Goal: Task Accomplishment & Management: Manage account settings

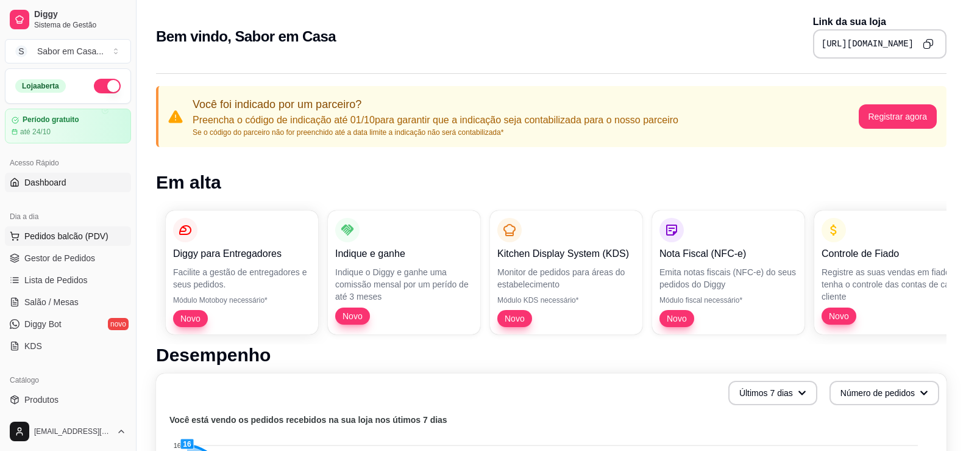
click at [40, 236] on span "Pedidos balcão (PDV)" at bounding box center [66, 236] width 84 height 12
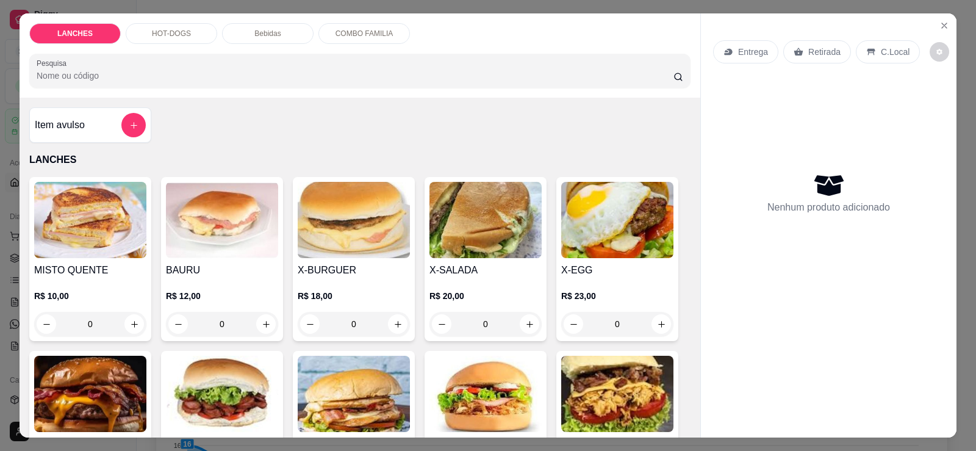
scroll to position [183, 0]
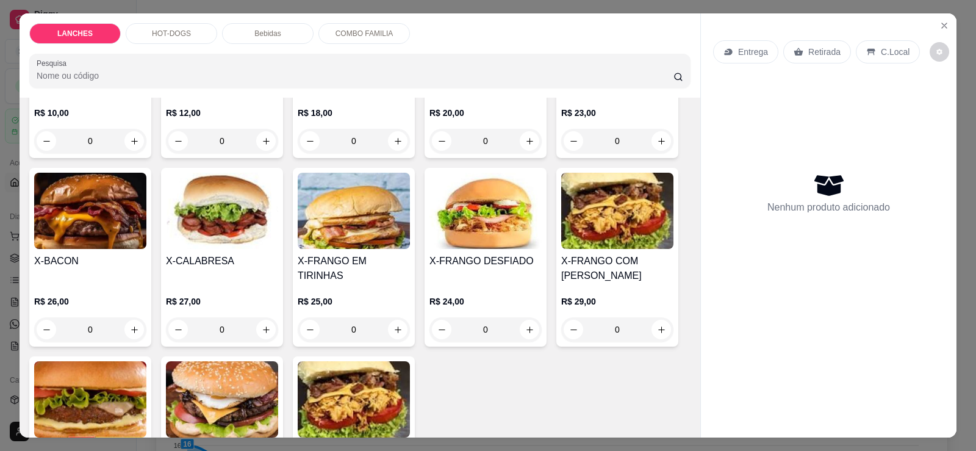
click at [647, 234] on img at bounding box center [617, 211] width 112 height 76
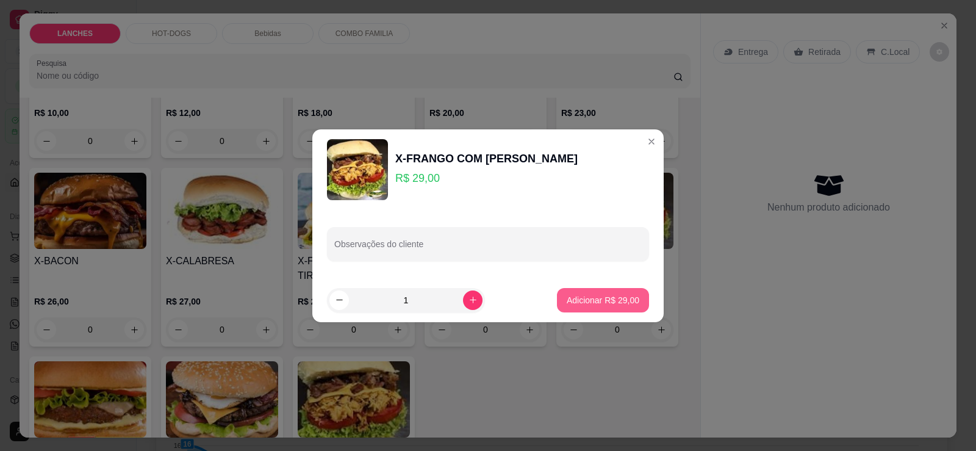
click at [572, 299] on p "Adicionar R$ 29,00" at bounding box center [602, 300] width 73 height 12
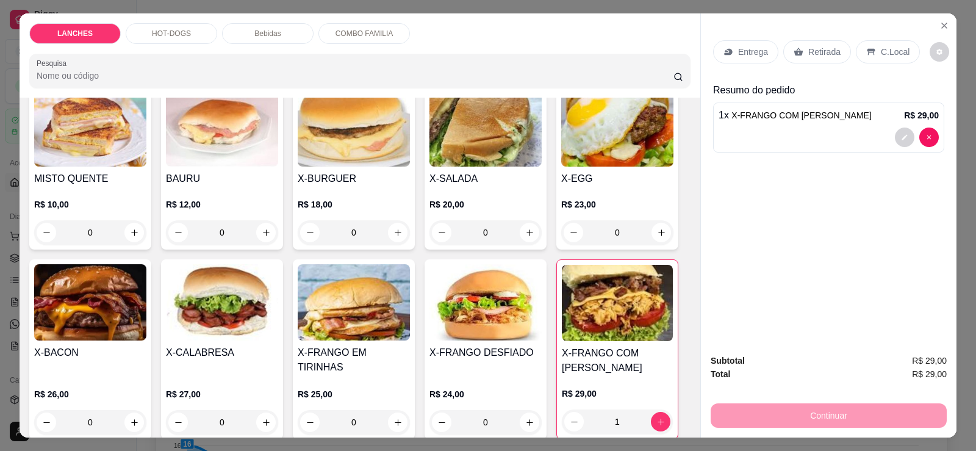
scroll to position [0, 0]
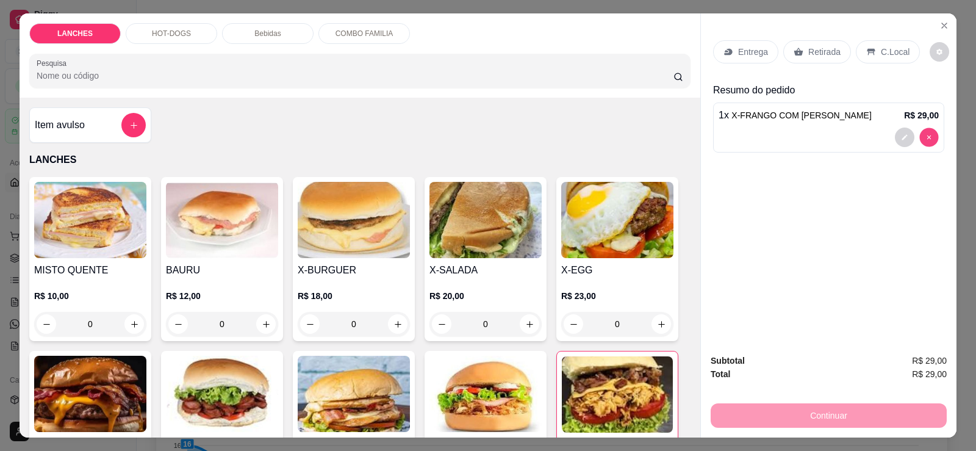
type input "0"
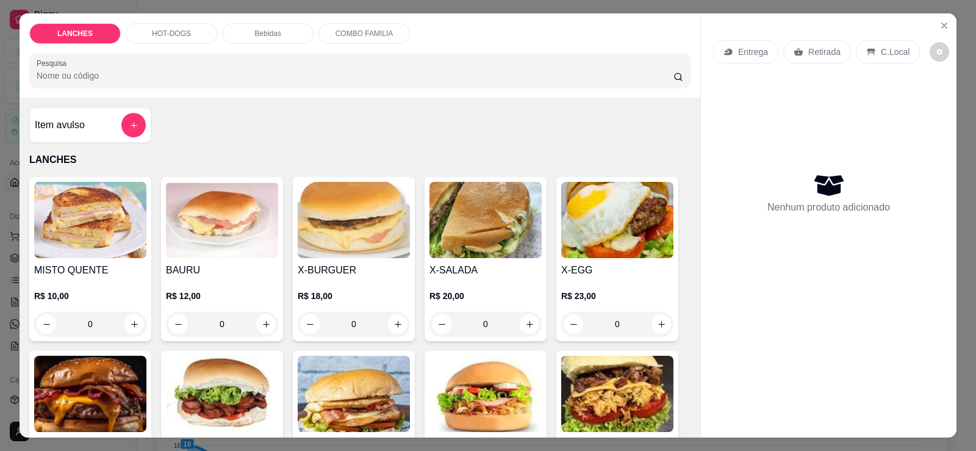
click at [190, 35] on div "HOT-DOGS" at bounding box center [171, 33] width 91 height 21
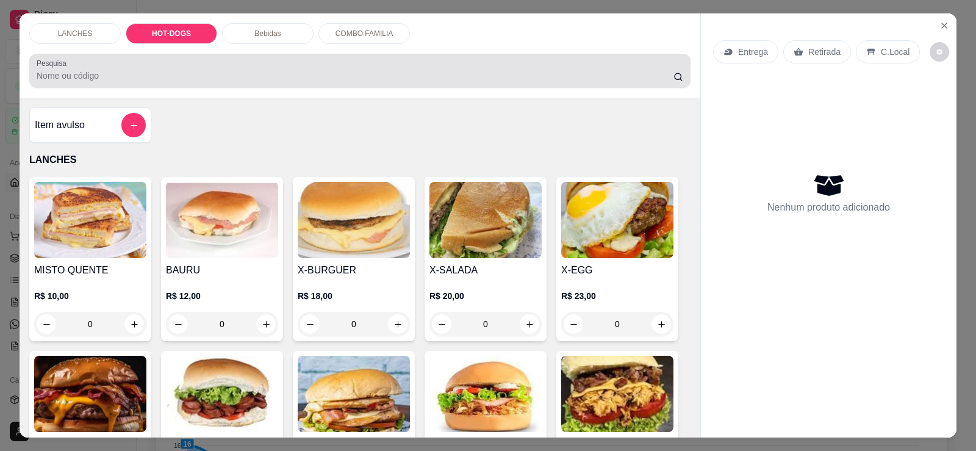
scroll to position [26, 0]
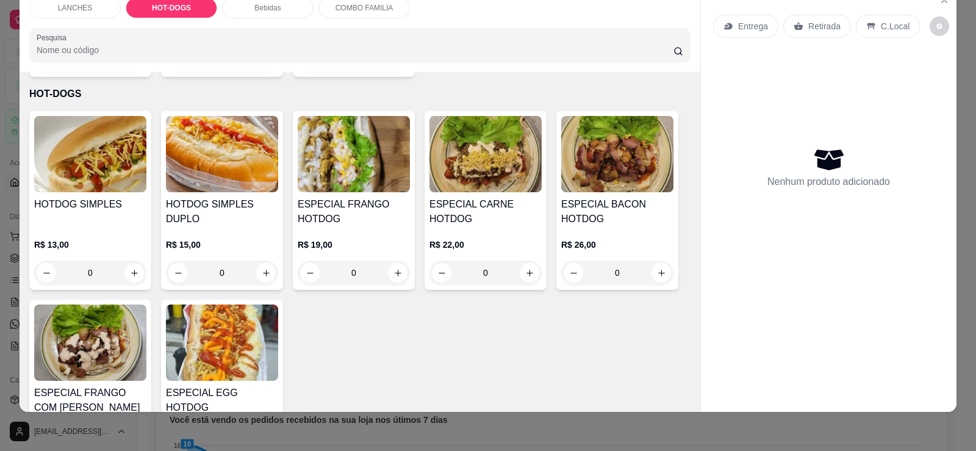
click at [102, 337] on img at bounding box center [90, 342] width 112 height 76
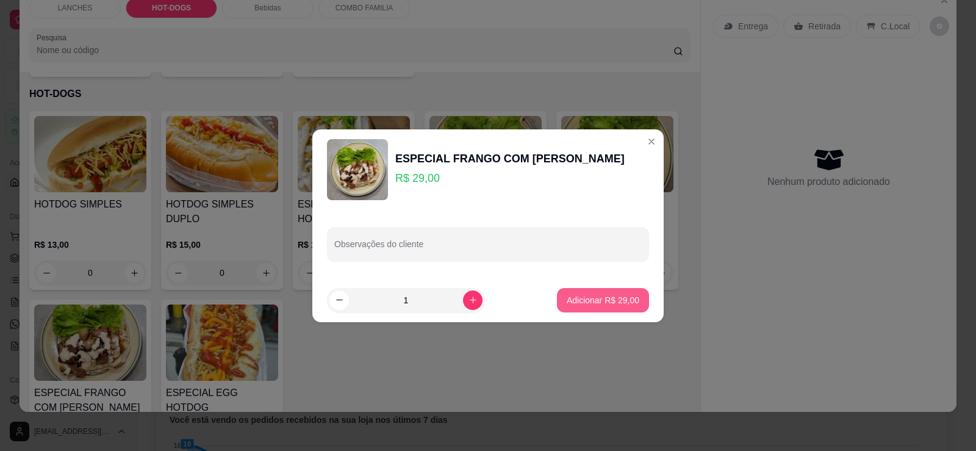
click at [588, 298] on p "Adicionar R$ 29,00" at bounding box center [602, 300] width 73 height 12
type input "1"
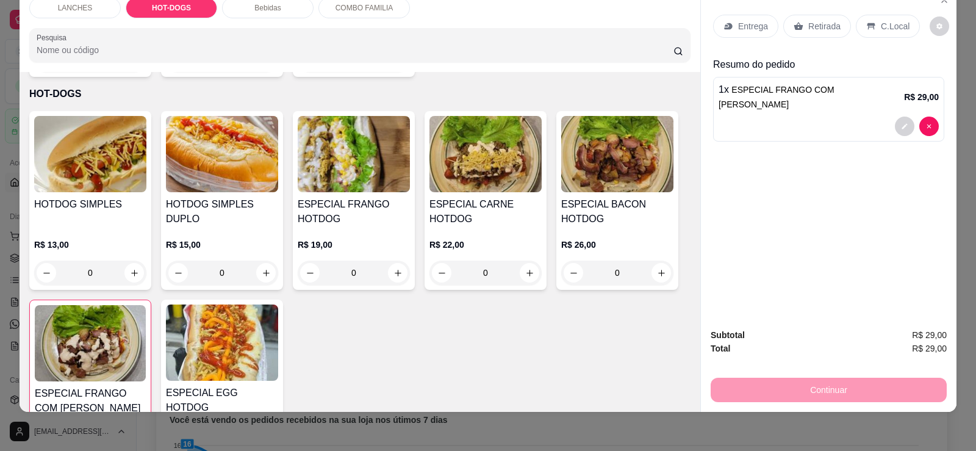
click at [207, 165] on img at bounding box center [222, 154] width 112 height 76
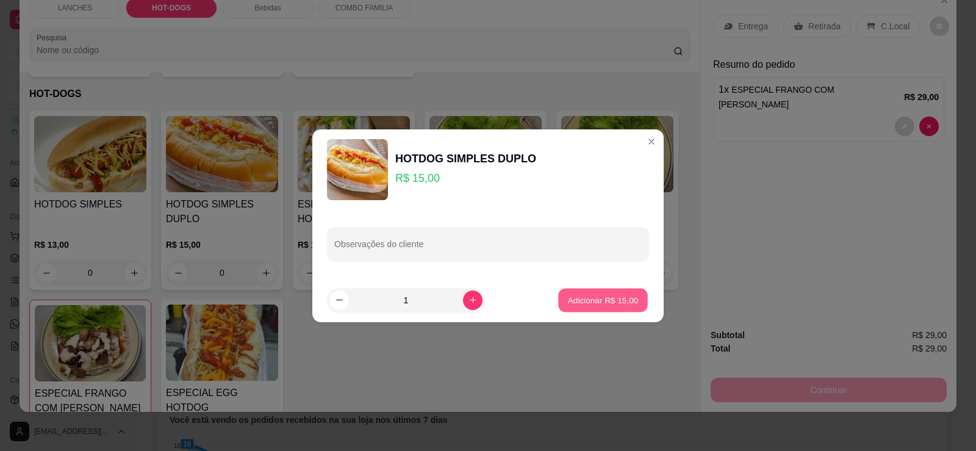
click at [589, 302] on p "Adicionar R$ 15,00" at bounding box center [603, 300] width 71 height 12
type input "1"
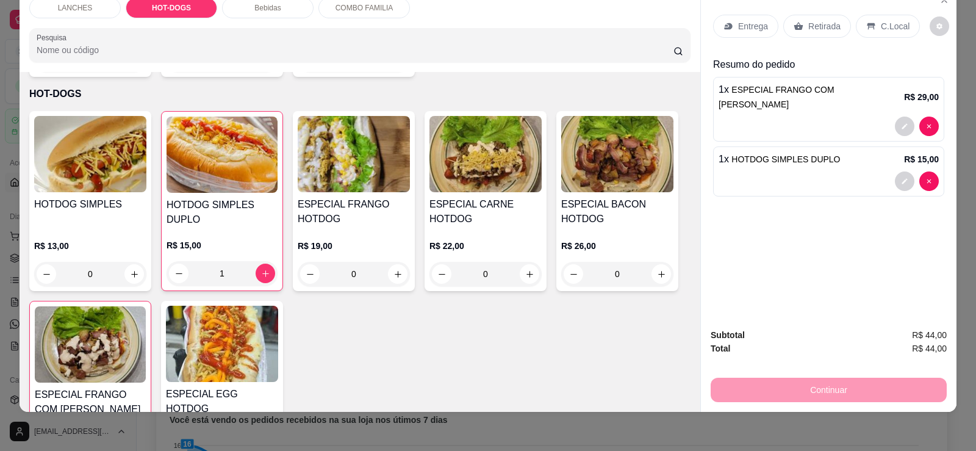
click at [273, 5] on p "Bebidas" at bounding box center [267, 8] width 26 height 10
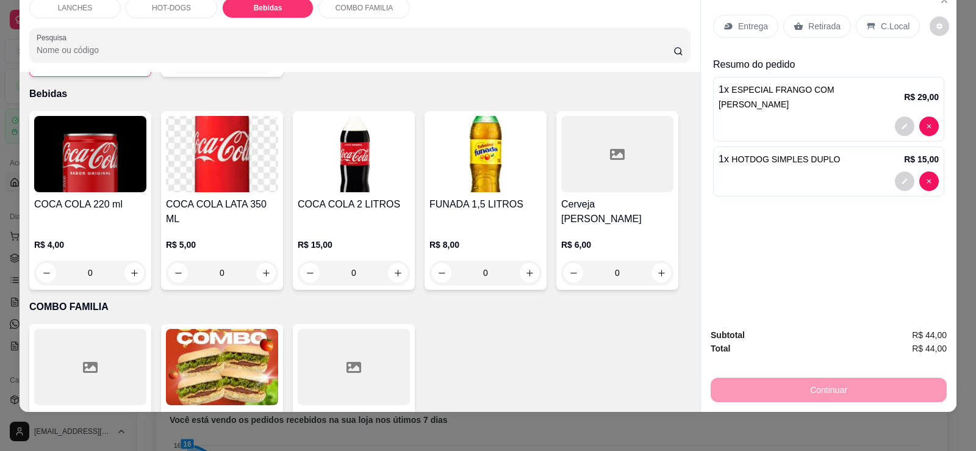
click at [355, 174] on img at bounding box center [354, 154] width 112 height 76
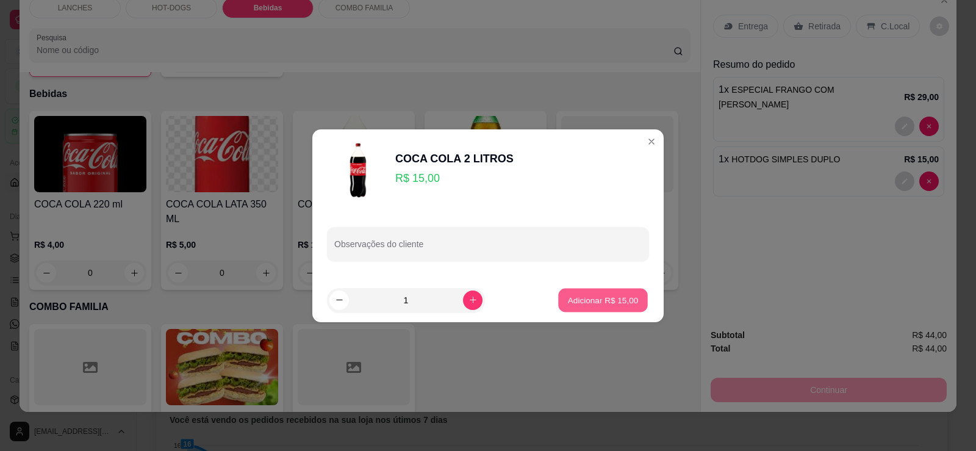
click at [576, 289] on button "Adicionar R$ 15,00" at bounding box center [603, 300] width 90 height 24
type input "1"
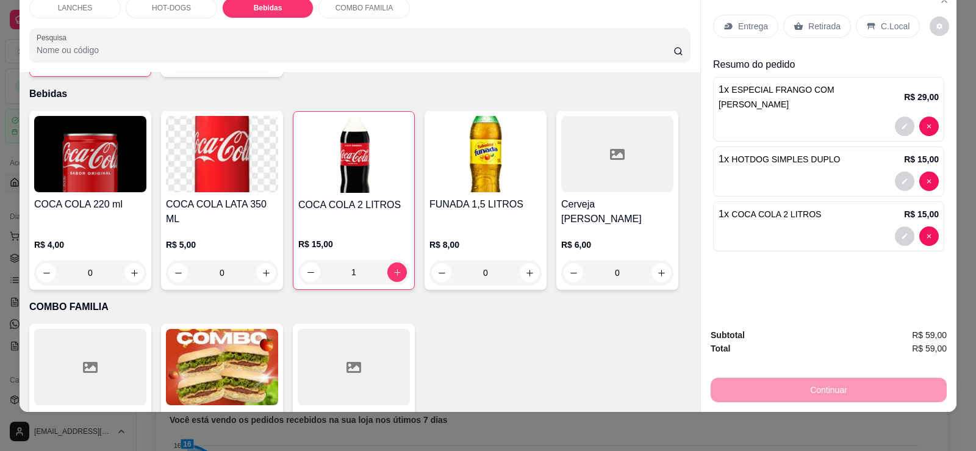
click at [812, 24] on p "Retirada" at bounding box center [824, 26] width 32 height 12
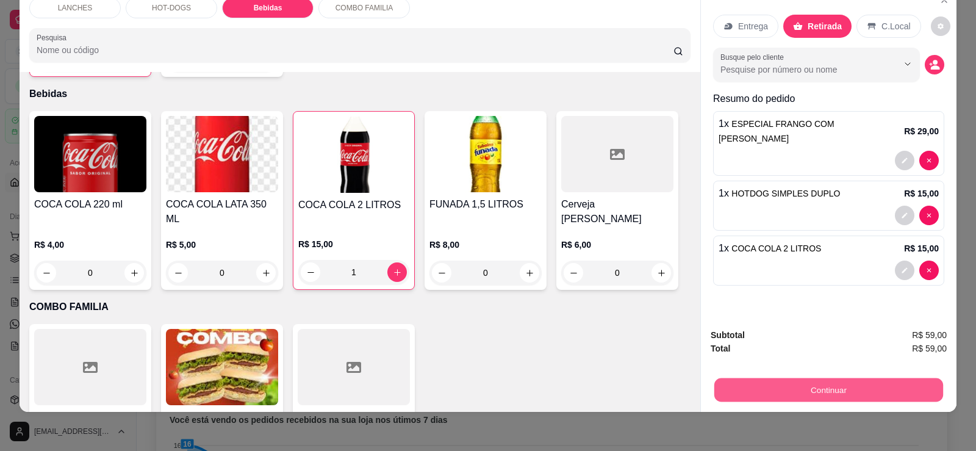
click at [830, 385] on button "Continuar" at bounding box center [828, 389] width 229 height 24
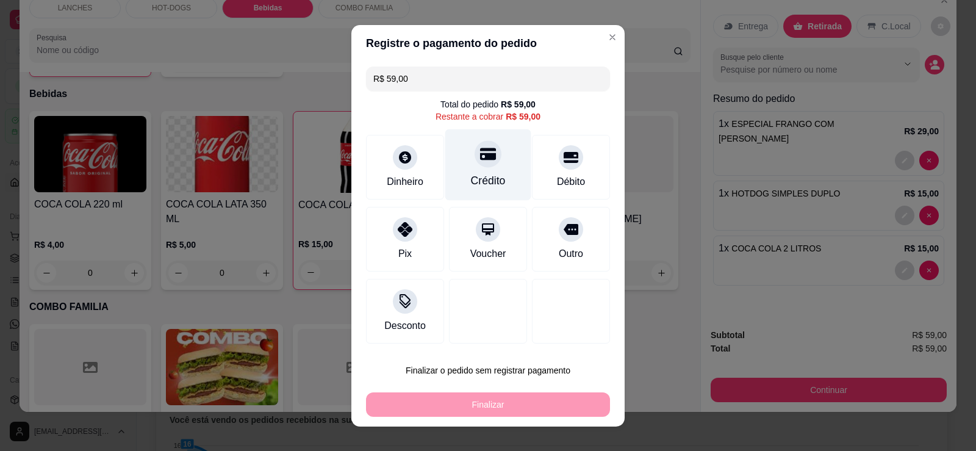
click at [481, 171] on div "Crédito" at bounding box center [488, 164] width 86 height 71
type input "R$ 0,00"
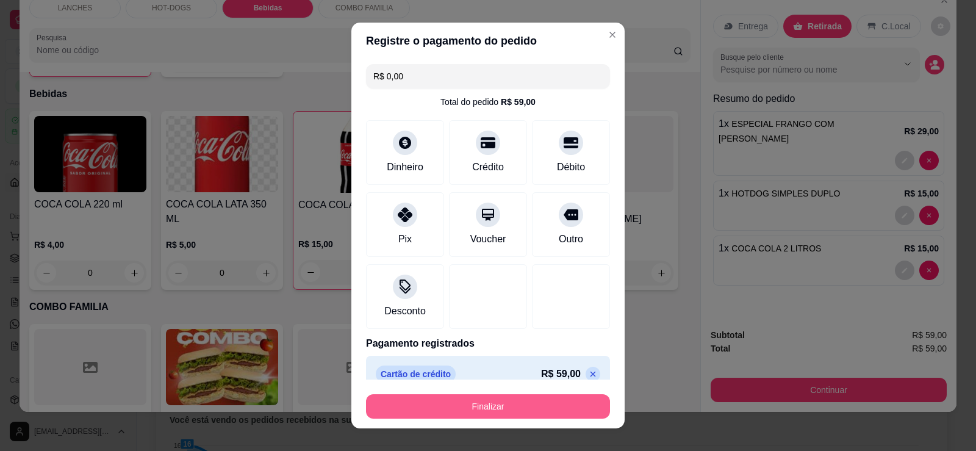
click at [519, 404] on button "Finalizar" at bounding box center [488, 406] width 244 height 24
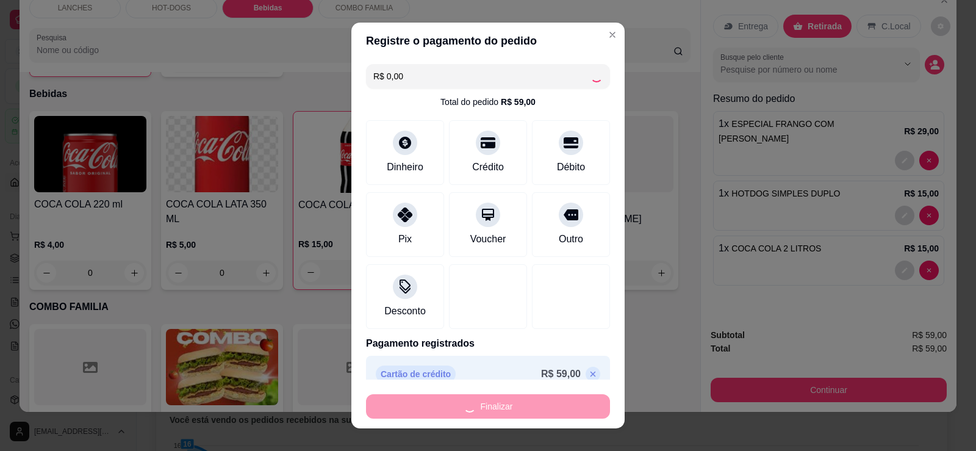
type input "0"
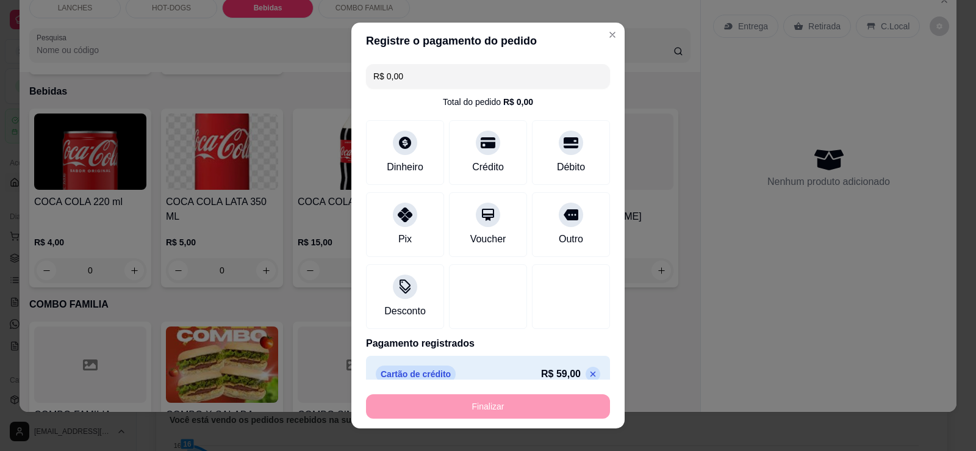
type input "-R$ 59,00"
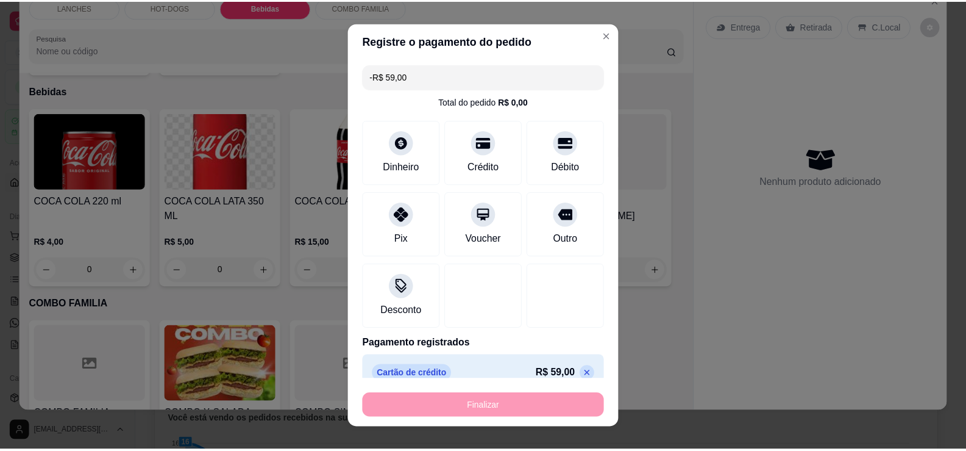
scroll to position [1002, 0]
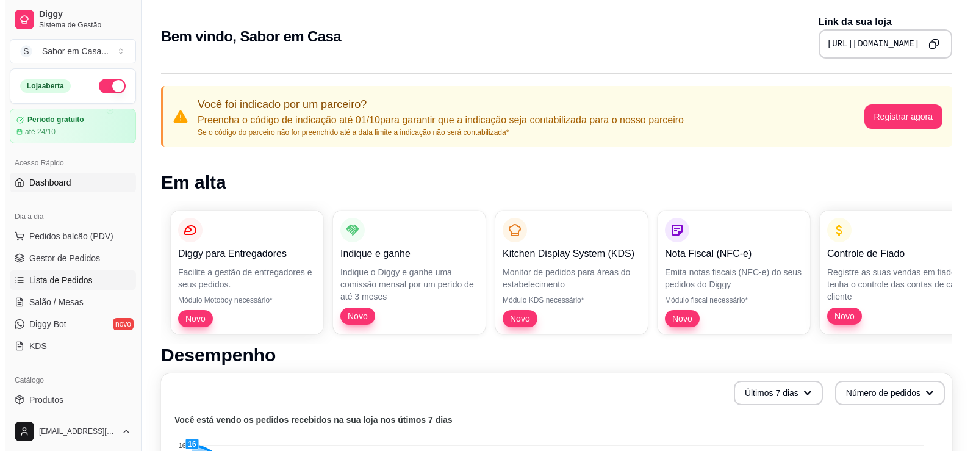
scroll to position [122, 0]
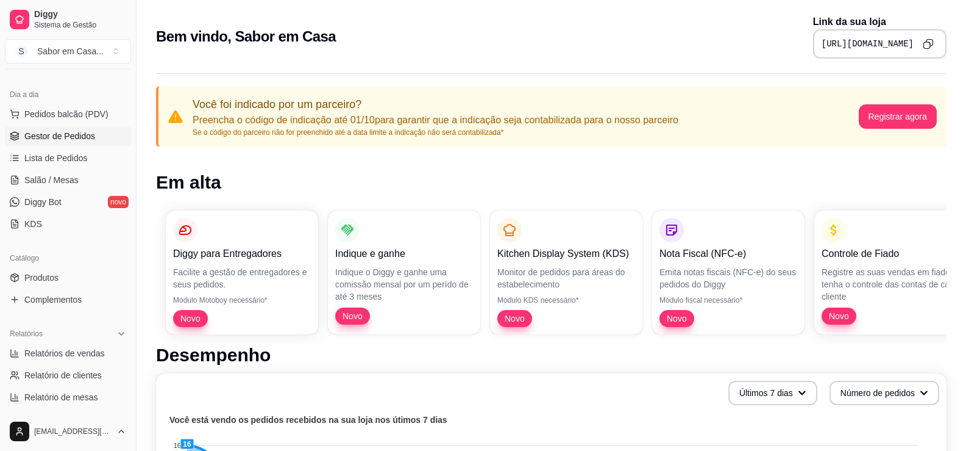
click at [66, 133] on span "Gestor de Pedidos" at bounding box center [59, 136] width 71 height 12
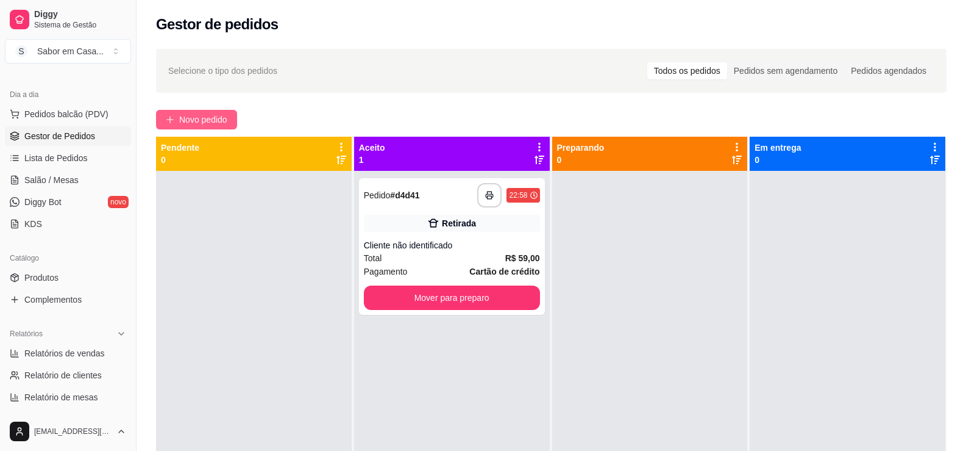
click at [194, 115] on span "Novo pedido" at bounding box center [203, 119] width 48 height 13
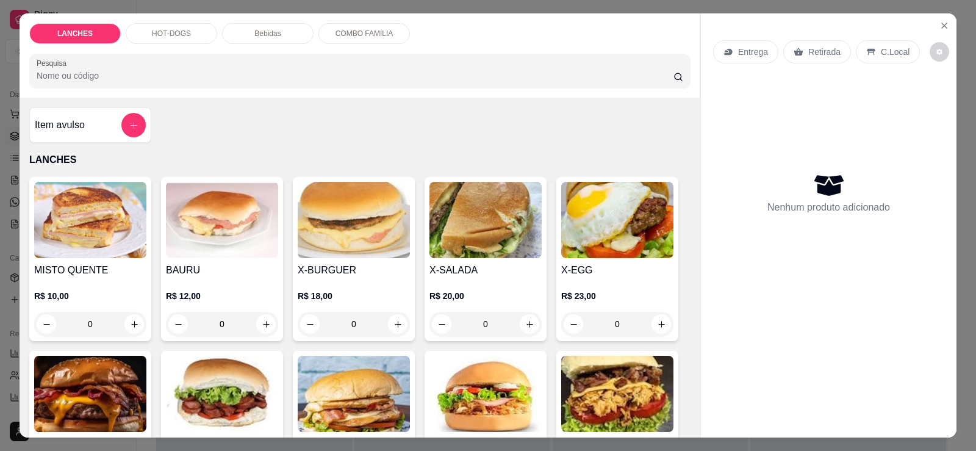
click at [187, 30] on div "HOT-DOGS" at bounding box center [171, 33] width 91 height 21
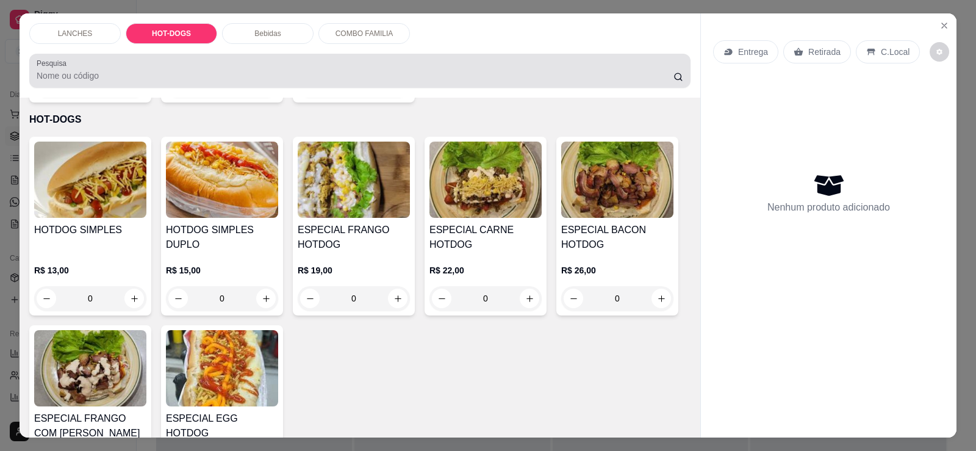
scroll to position [26, 0]
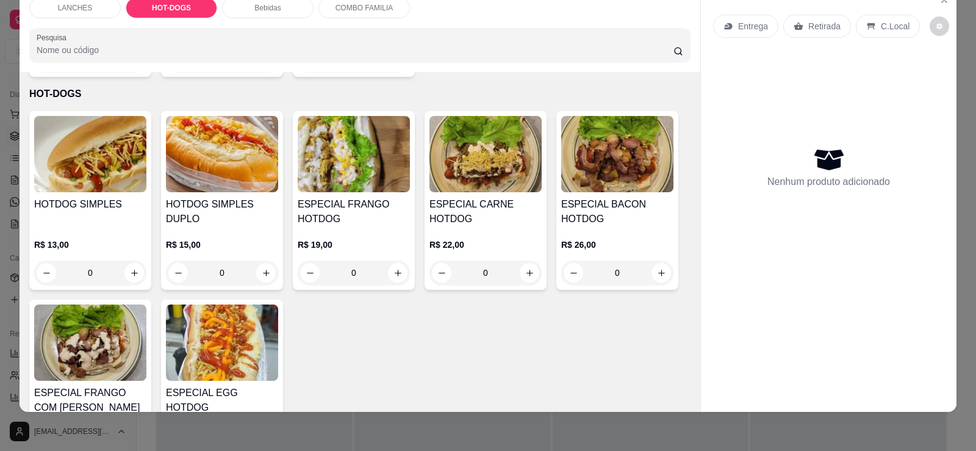
click at [323, 151] on img at bounding box center [354, 154] width 112 height 76
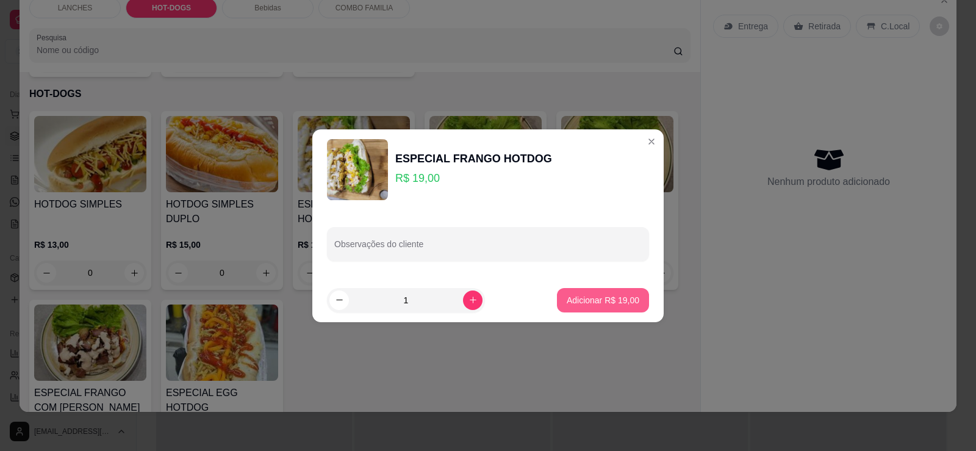
click at [599, 301] on p "Adicionar R$ 19,00" at bounding box center [602, 300] width 73 height 12
type input "1"
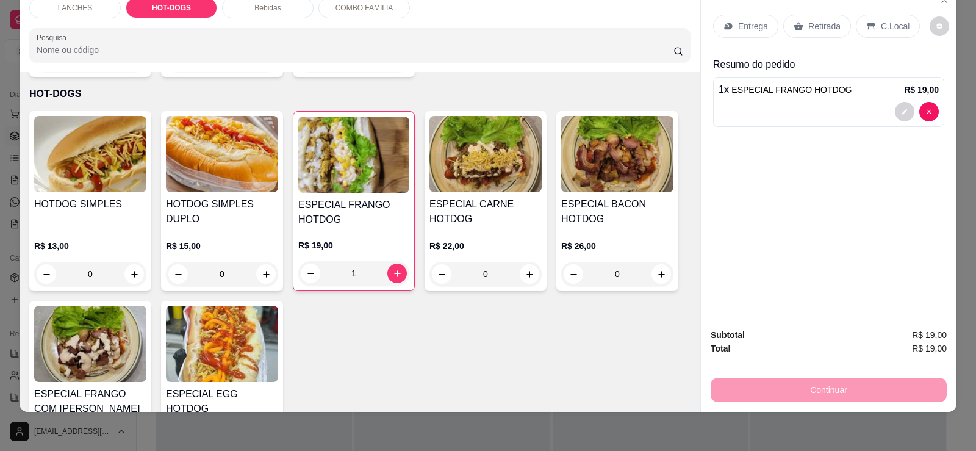
click at [273, 10] on p "Bebidas" at bounding box center [267, 8] width 26 height 10
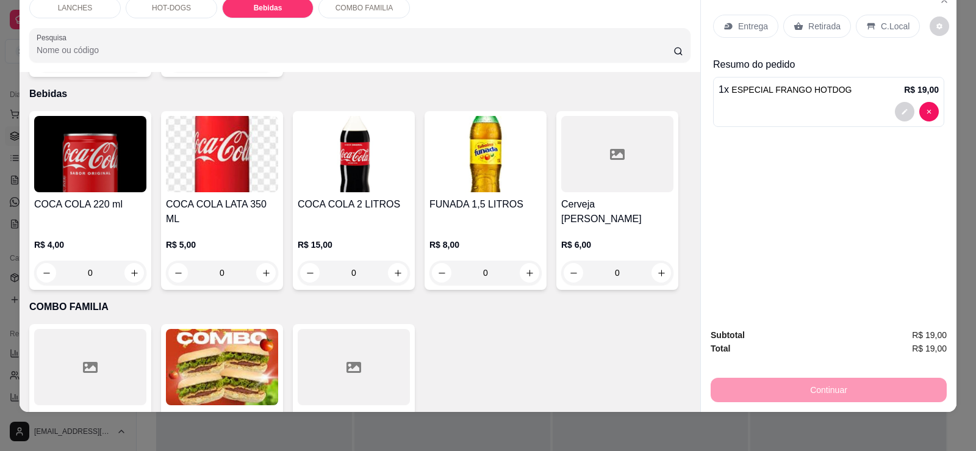
click at [231, 138] on img at bounding box center [222, 154] width 112 height 76
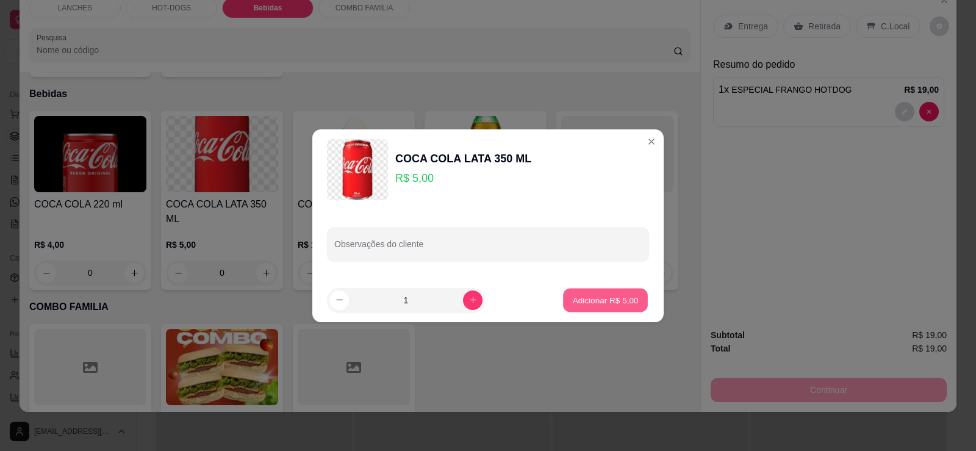
click at [599, 306] on button "Adicionar R$ 5,00" at bounding box center [605, 300] width 85 height 24
type input "1"
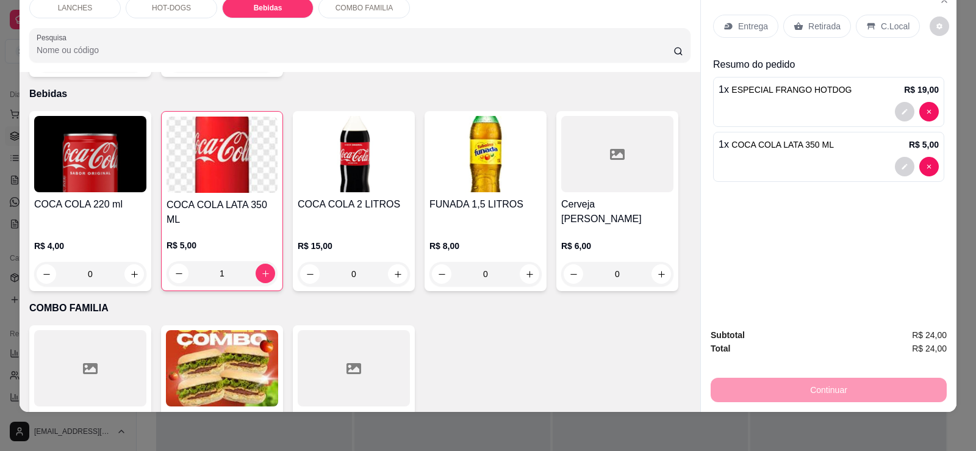
click at [883, 23] on p "C.Local" at bounding box center [894, 26] width 29 height 12
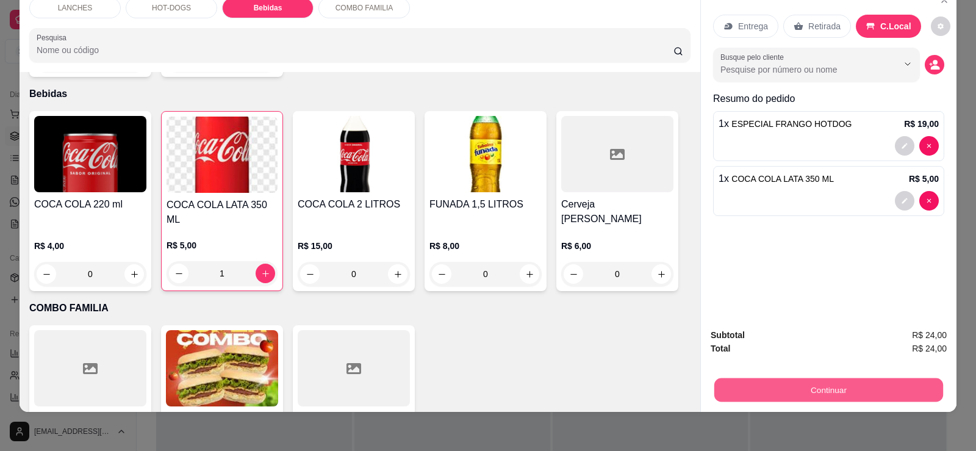
click at [815, 389] on button "Continuar" at bounding box center [828, 389] width 229 height 24
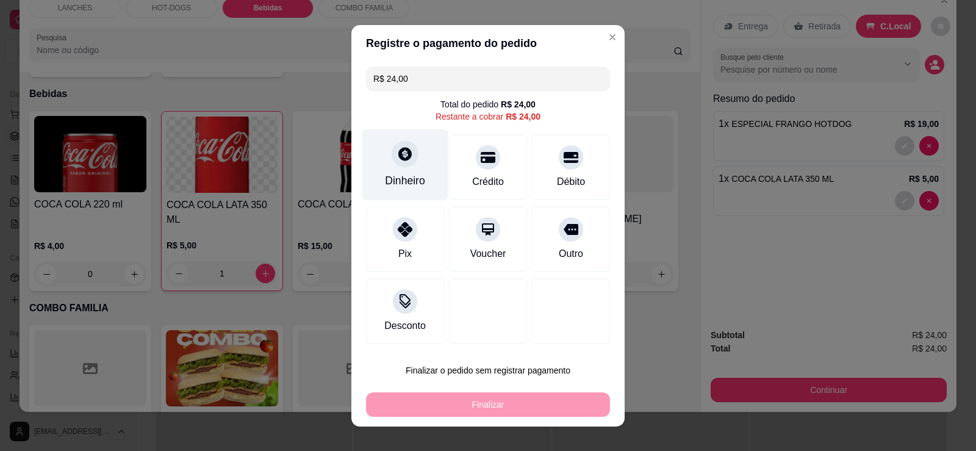
click at [398, 157] on icon at bounding box center [404, 153] width 13 height 13
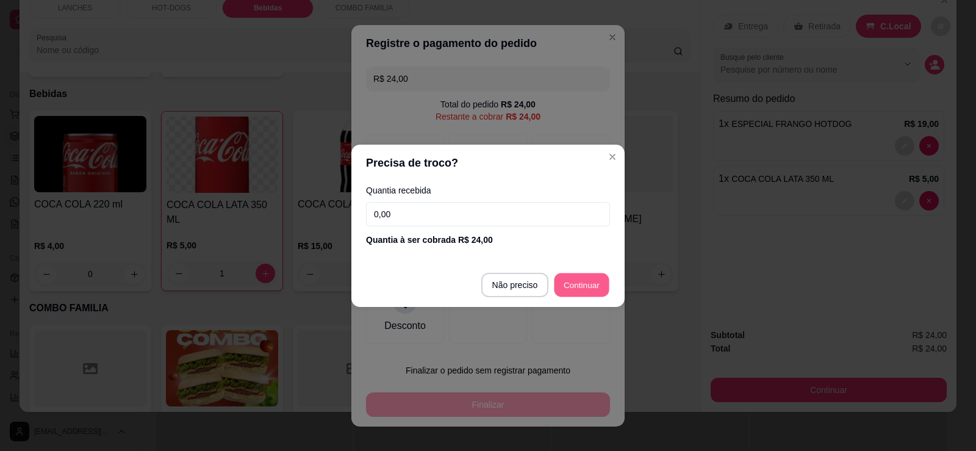
type input "R$ 0,00"
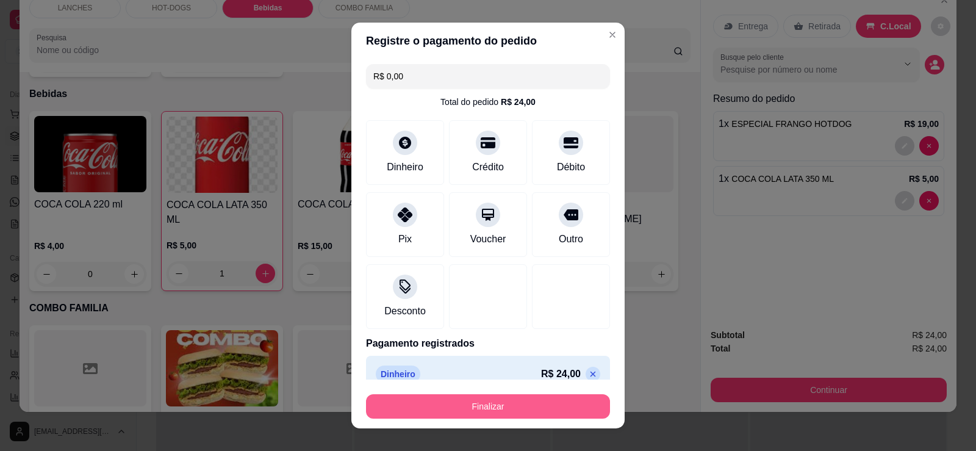
click at [538, 406] on button "Finalizar" at bounding box center [488, 406] width 244 height 24
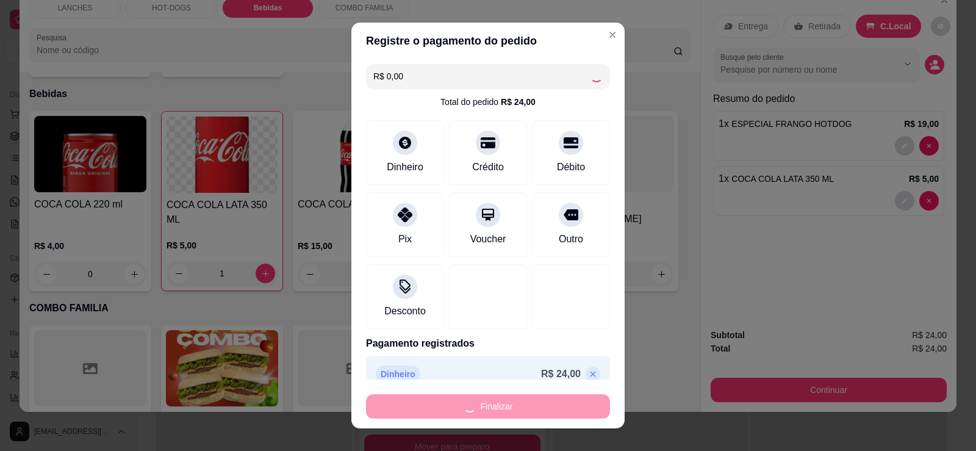
type input "0"
type input "-R$ 24,00"
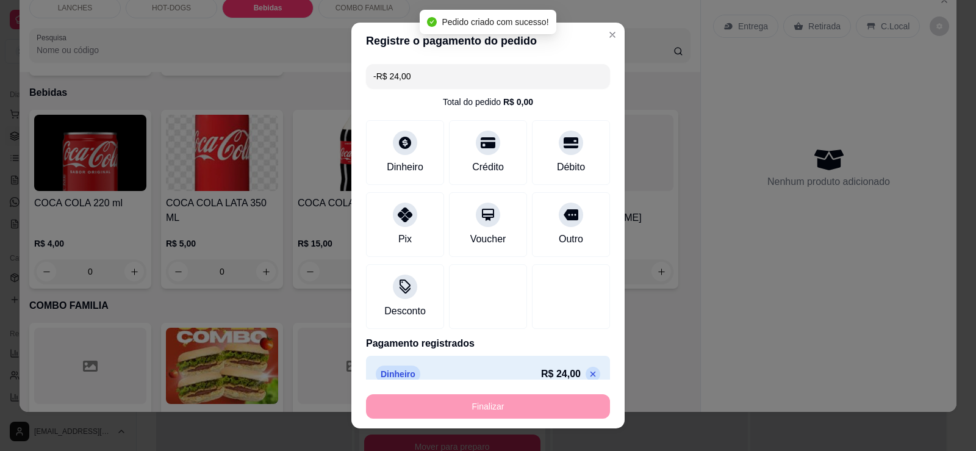
scroll to position [1002, 0]
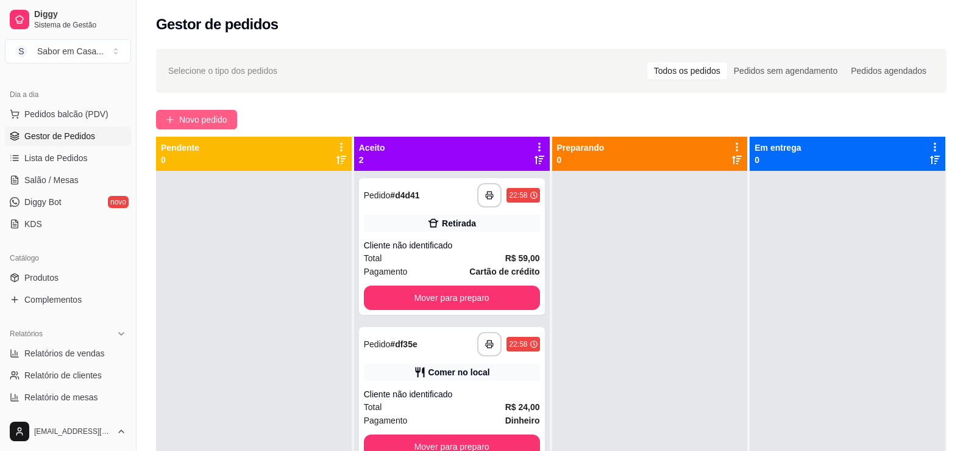
click at [188, 117] on span "Novo pedido" at bounding box center [203, 119] width 48 height 13
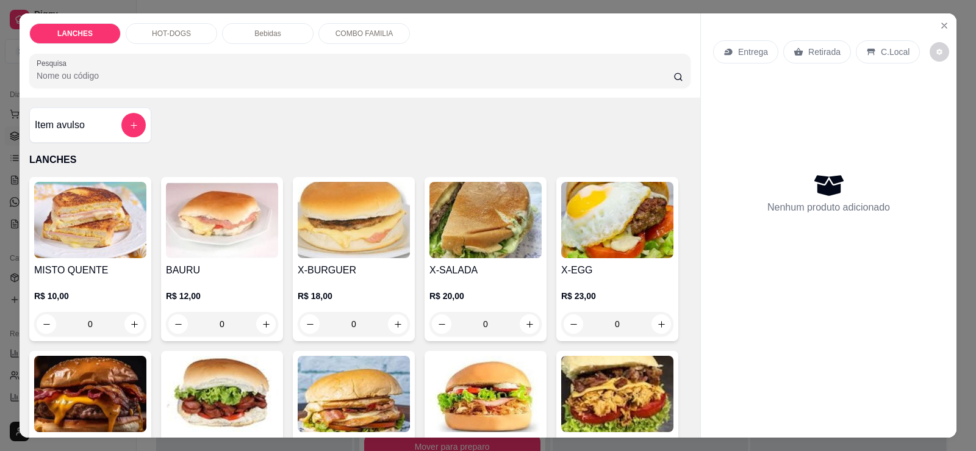
click at [159, 38] on p "HOT-DOGS" at bounding box center [171, 34] width 39 height 10
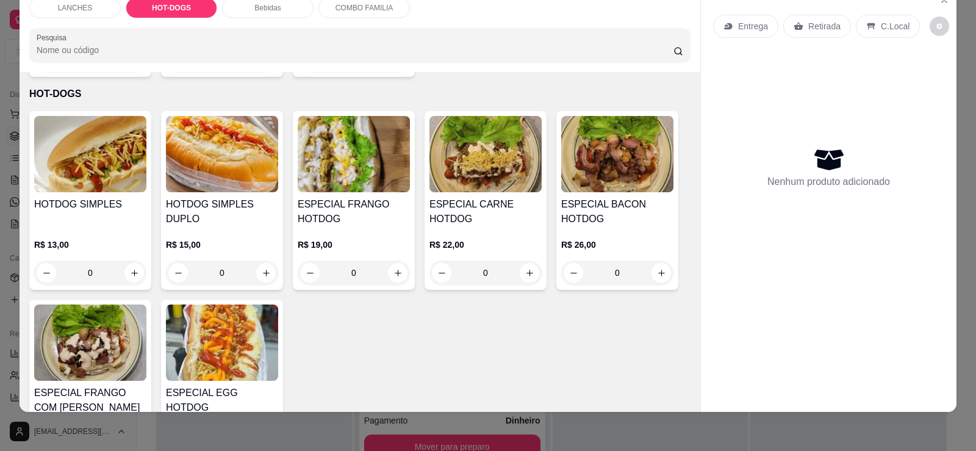
click at [221, 160] on img at bounding box center [222, 154] width 112 height 76
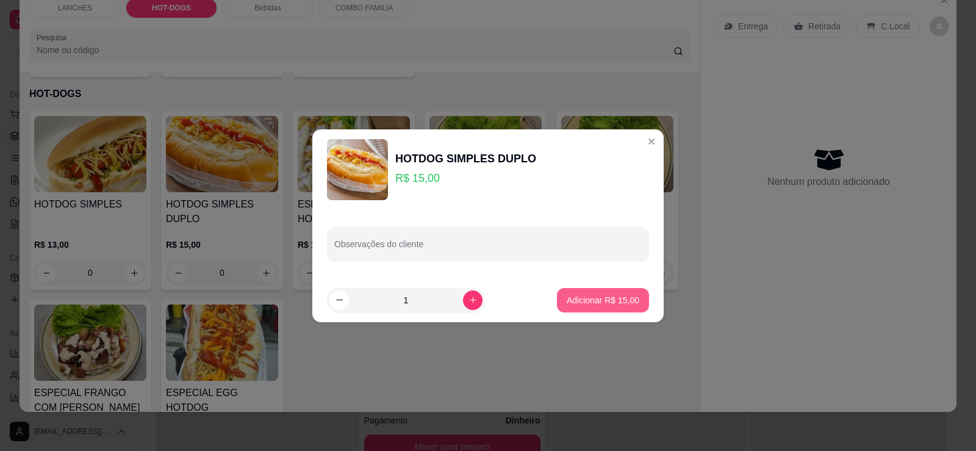
click at [575, 302] on p "Adicionar R$ 15,00" at bounding box center [602, 300] width 73 height 12
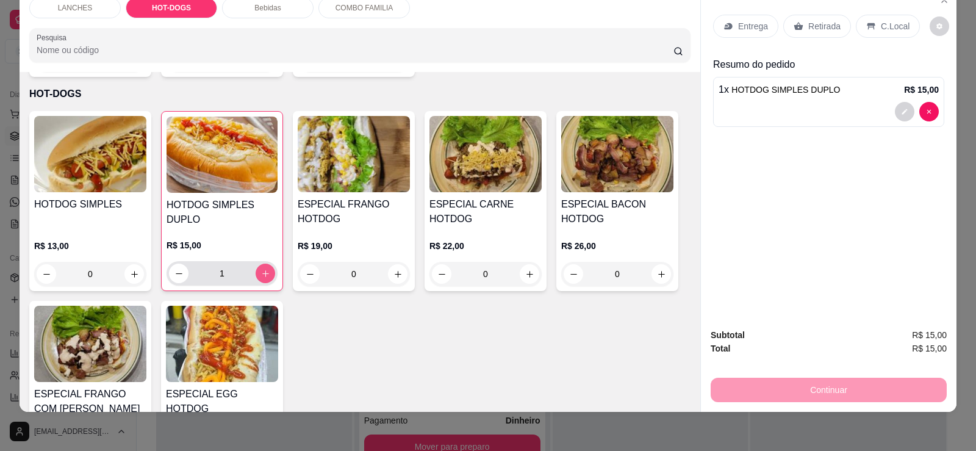
click at [256, 263] on button "increase-product-quantity" at bounding box center [265, 273] width 20 height 20
type input "2"
click at [820, 34] on div "Retirada" at bounding box center [817, 26] width 68 height 23
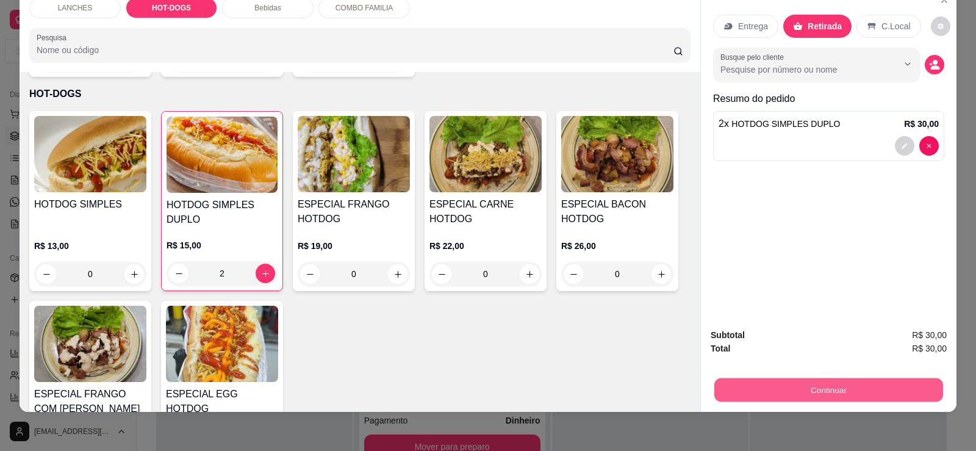
click at [791, 385] on button "Continuar" at bounding box center [828, 389] width 229 height 24
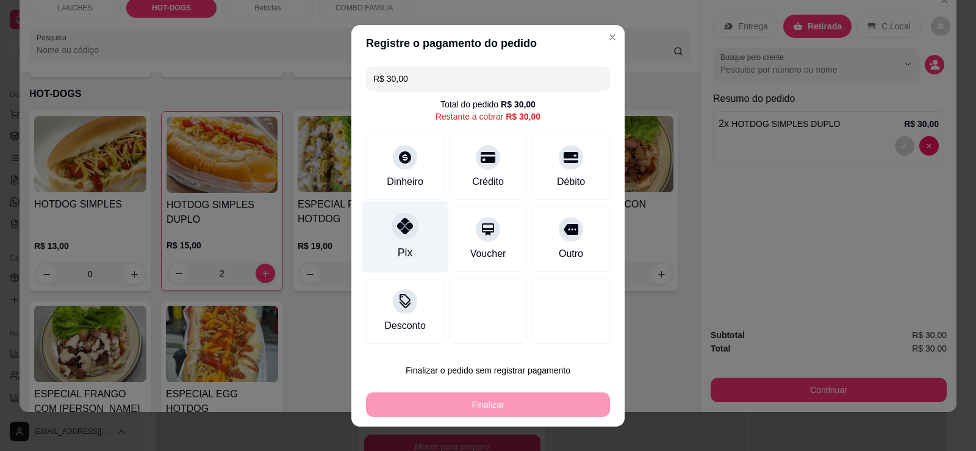
click at [401, 214] on div "Pix" at bounding box center [405, 236] width 86 height 71
type input "R$ 0,00"
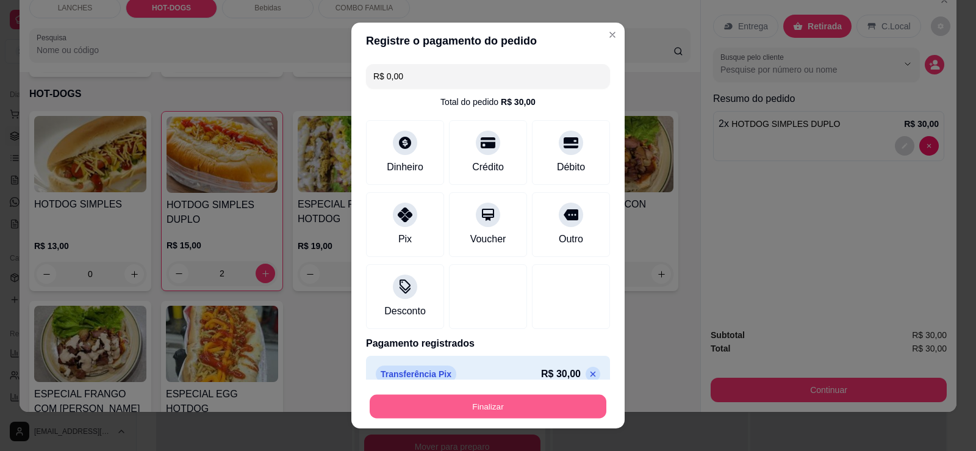
click at [508, 399] on button "Finalizar" at bounding box center [487, 406] width 237 height 24
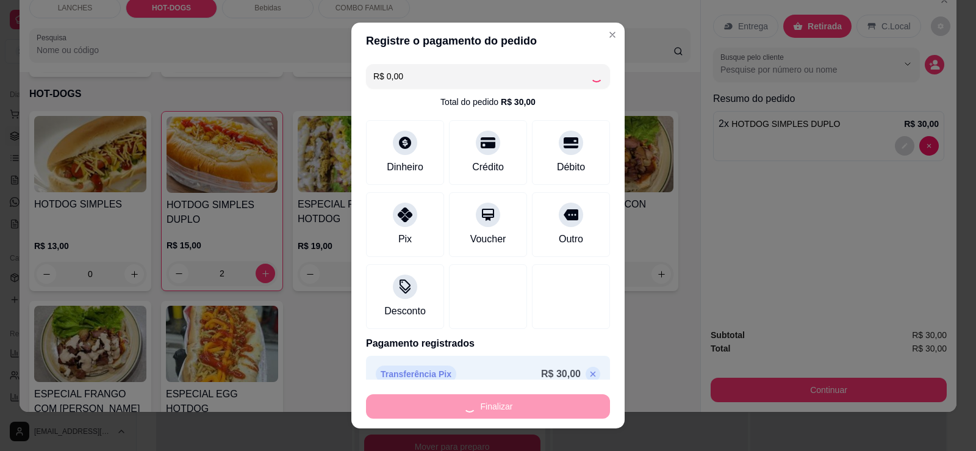
type input "0"
type input "-R$ 30,00"
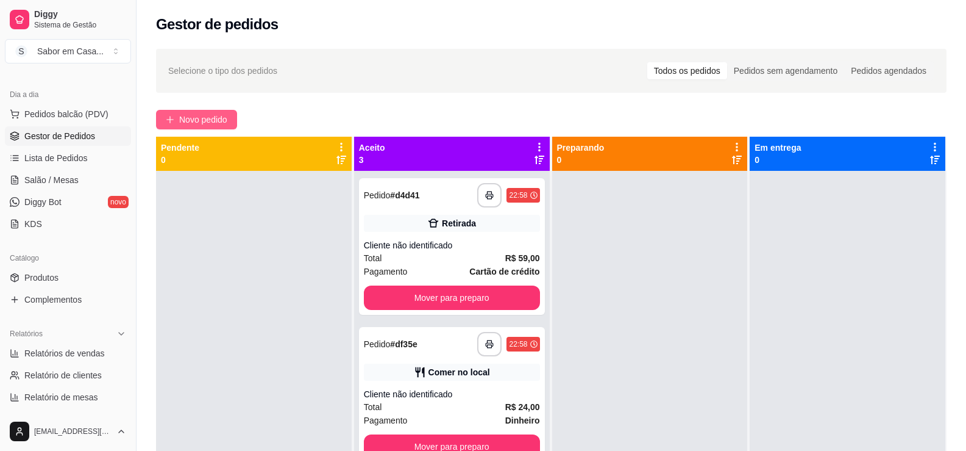
click at [174, 128] on button "Novo pedido" at bounding box center [196, 120] width 81 height 20
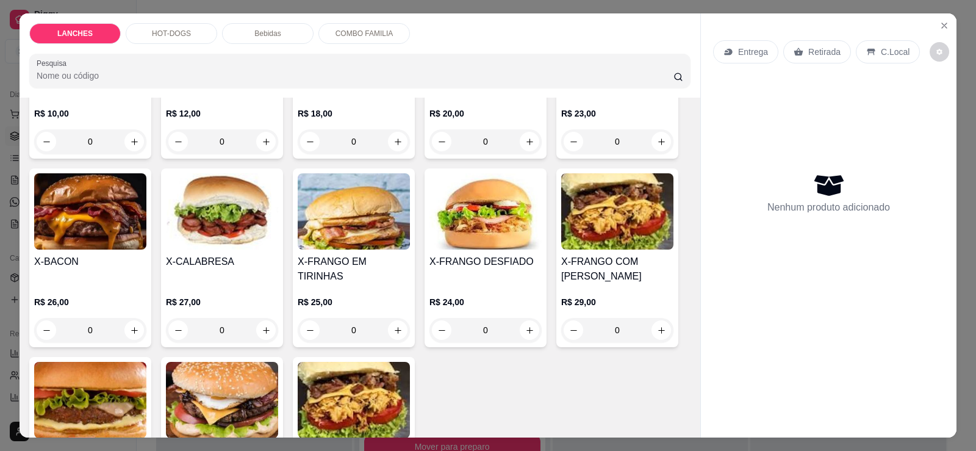
scroll to position [183, 0]
click at [93, 226] on img at bounding box center [90, 211] width 112 height 76
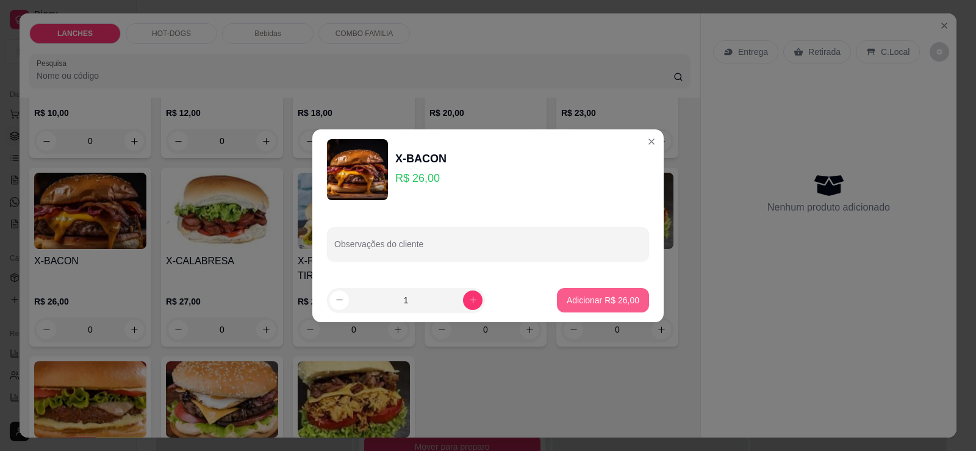
click at [596, 301] on p "Adicionar R$ 26,00" at bounding box center [602, 300] width 73 height 12
type input "1"
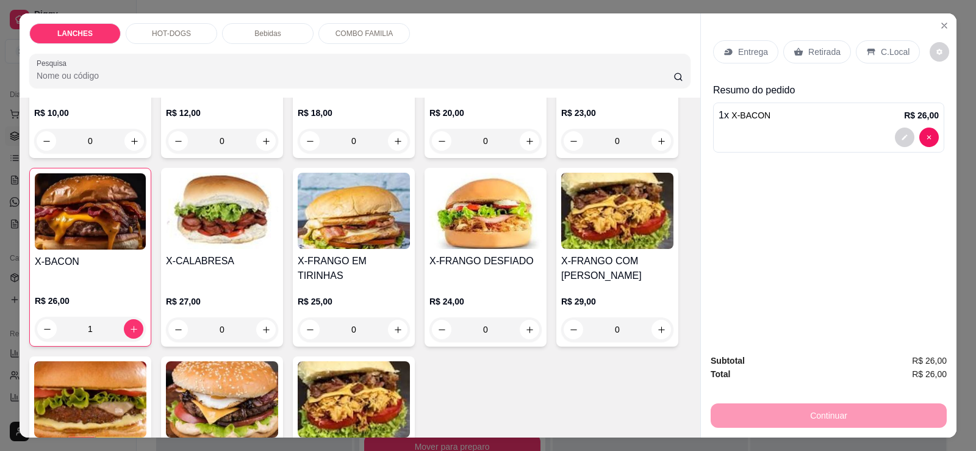
click at [258, 35] on p "Bebidas" at bounding box center [267, 34] width 26 height 10
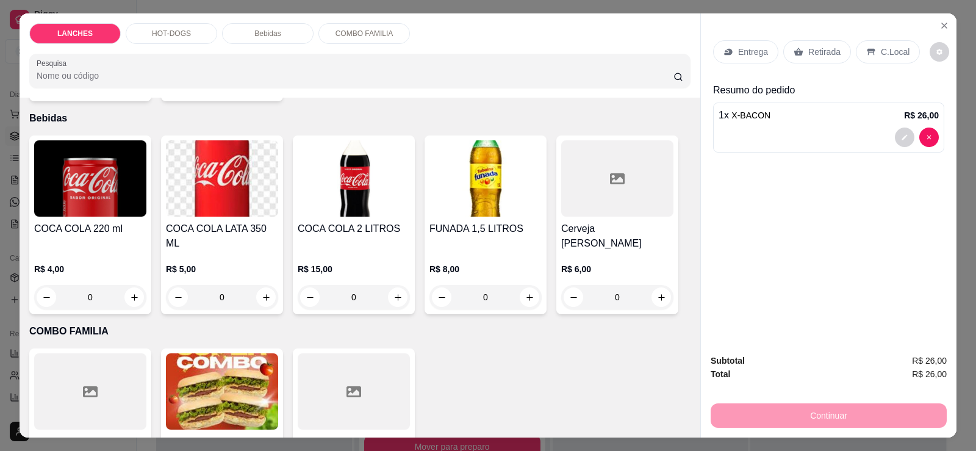
scroll to position [26, 0]
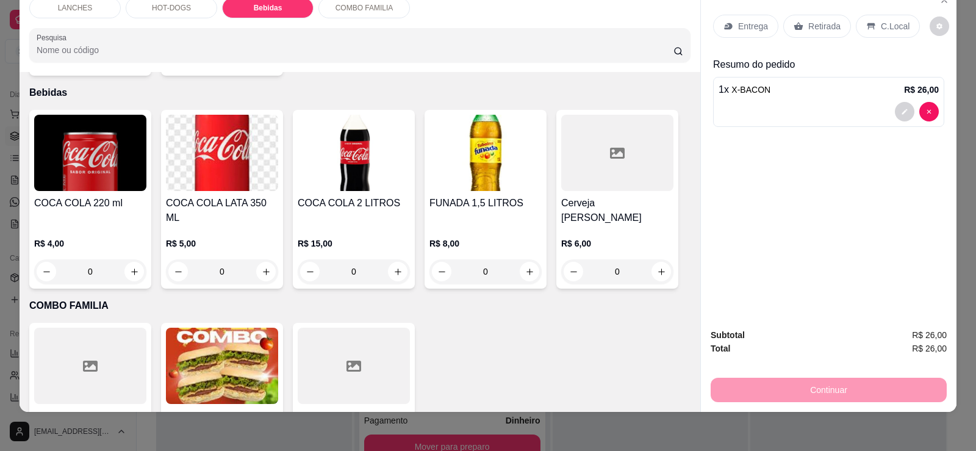
click at [208, 121] on img at bounding box center [222, 153] width 112 height 76
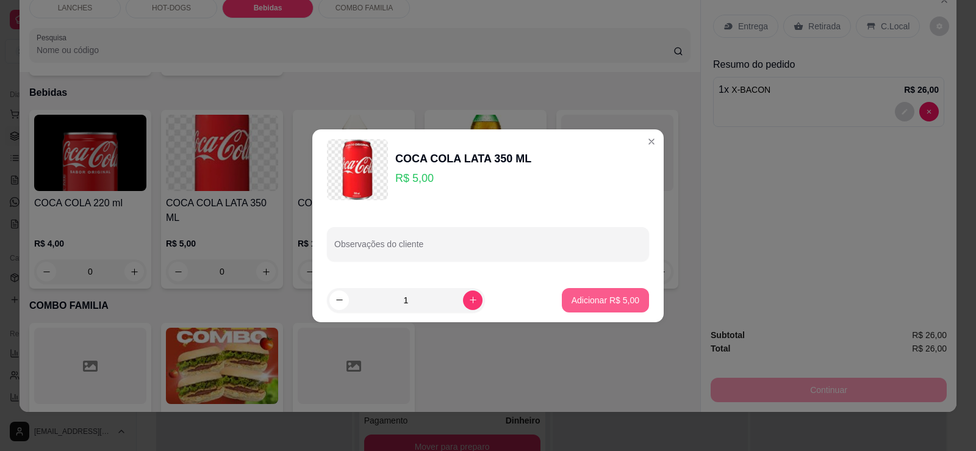
click at [597, 299] on p "Adicionar R$ 5,00" at bounding box center [605, 300] width 68 height 12
type input "1"
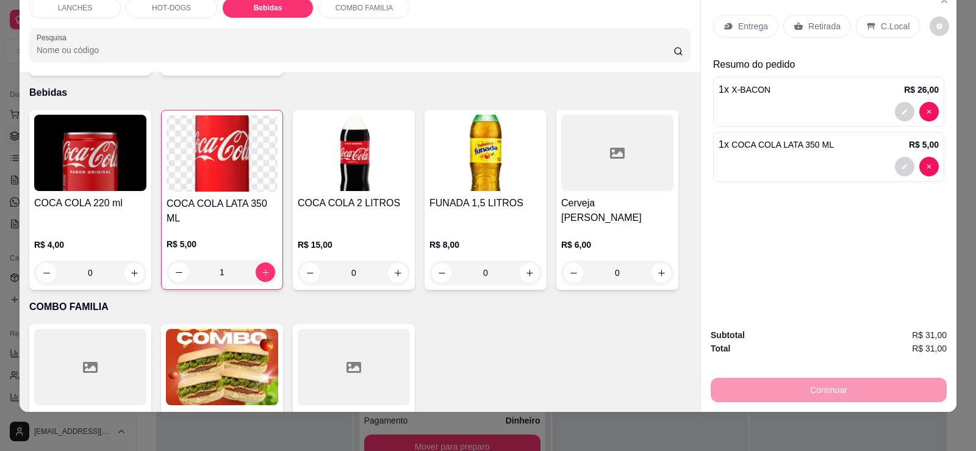
click at [798, 26] on div "Retirada" at bounding box center [817, 26] width 68 height 23
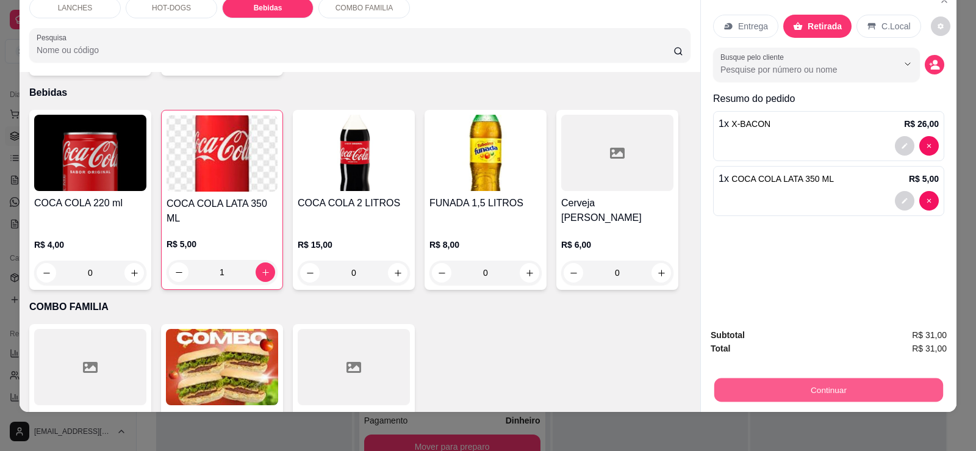
click at [776, 387] on button "Continuar" at bounding box center [828, 389] width 229 height 24
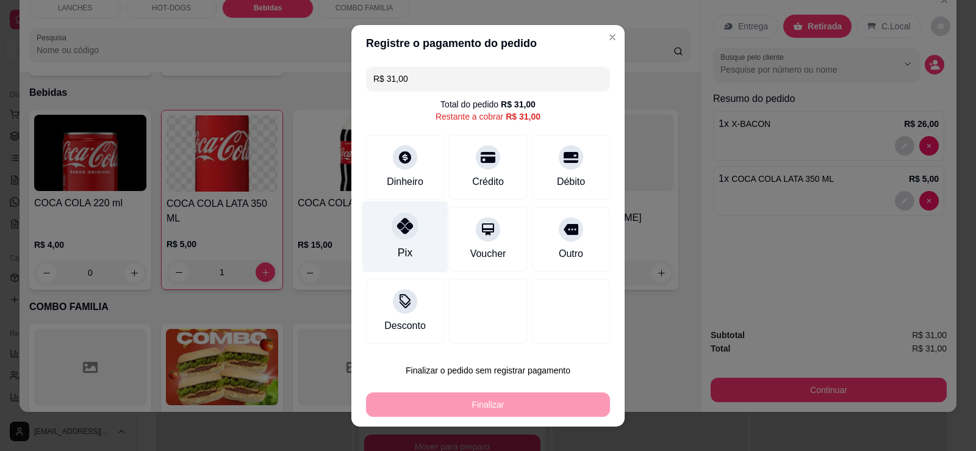
click at [402, 241] on div "Pix" at bounding box center [405, 236] width 86 height 71
type input "R$ 0,00"
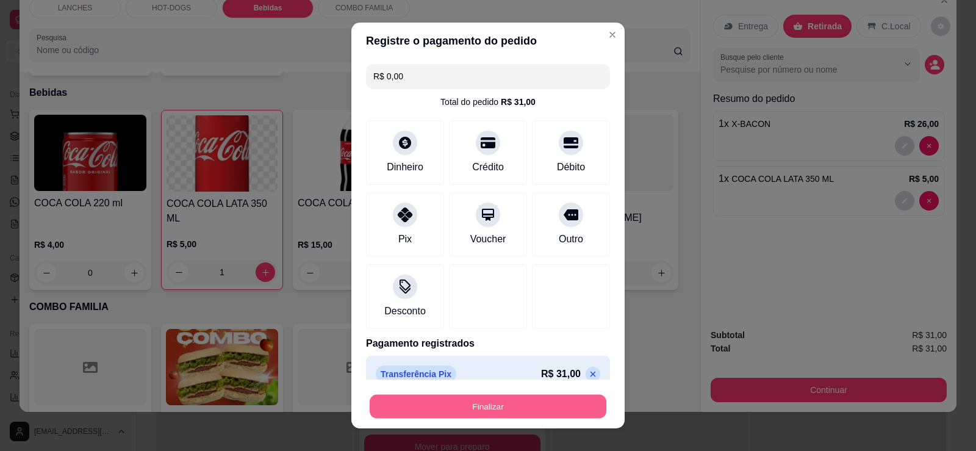
click at [471, 413] on button "Finalizar" at bounding box center [487, 406] width 237 height 24
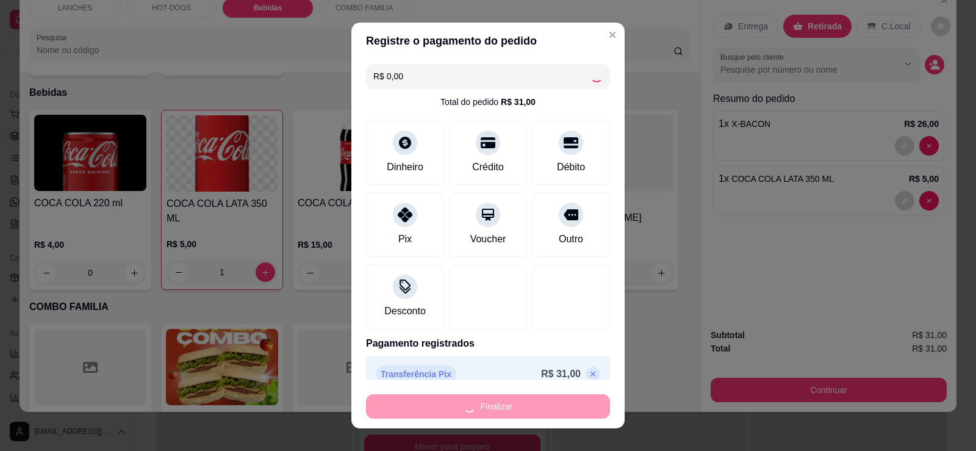
type input "0"
type input "-R$ 31,00"
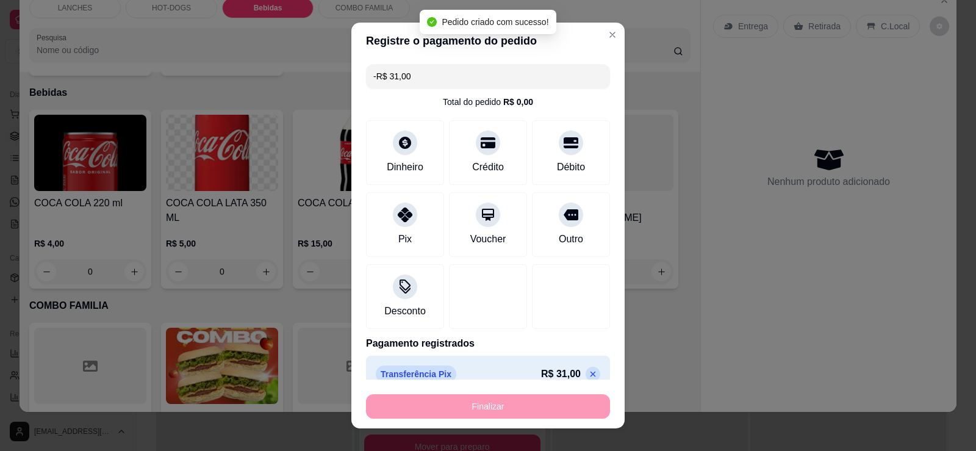
scroll to position [1002, 0]
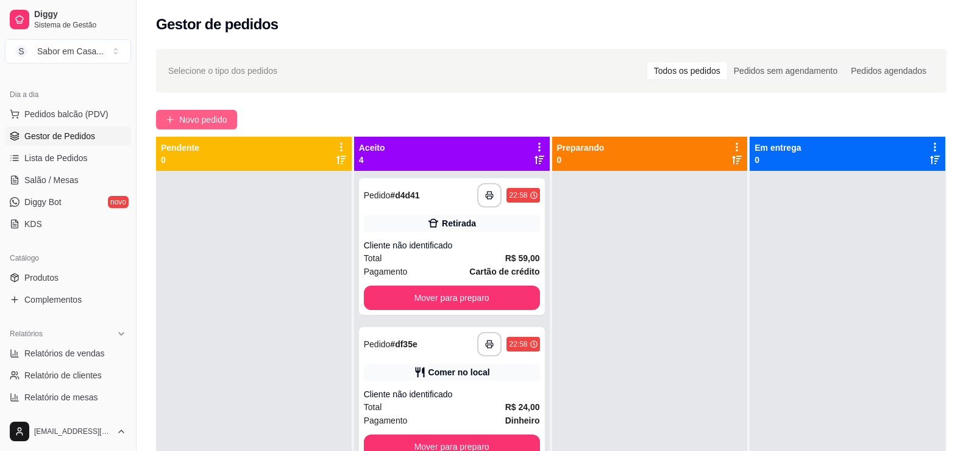
click at [189, 112] on button "Novo pedido" at bounding box center [196, 120] width 81 height 20
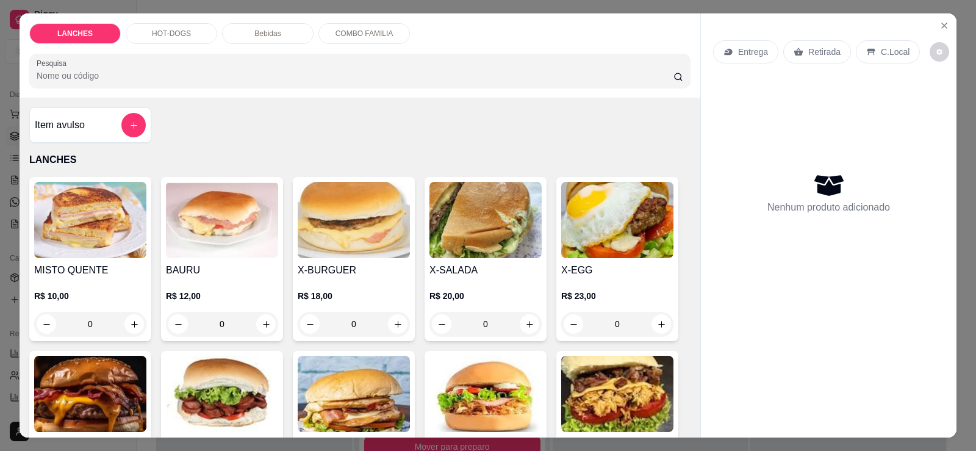
scroll to position [122, 0]
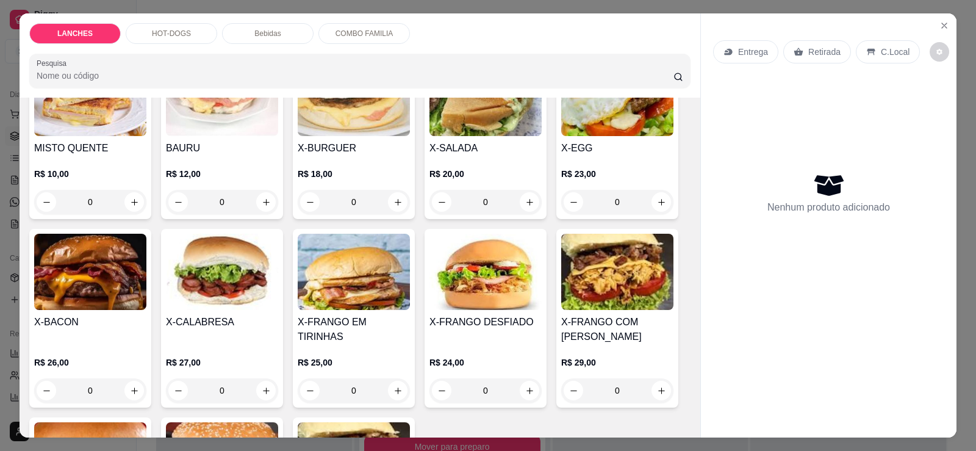
click at [221, 248] on img at bounding box center [222, 272] width 112 height 76
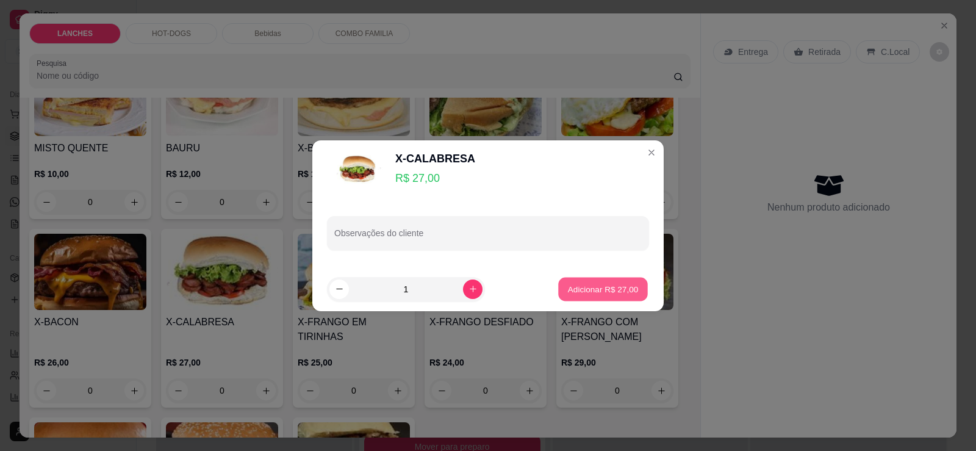
click at [590, 280] on button "Adicionar R$ 27,00" at bounding box center [603, 289] width 90 height 24
type input "1"
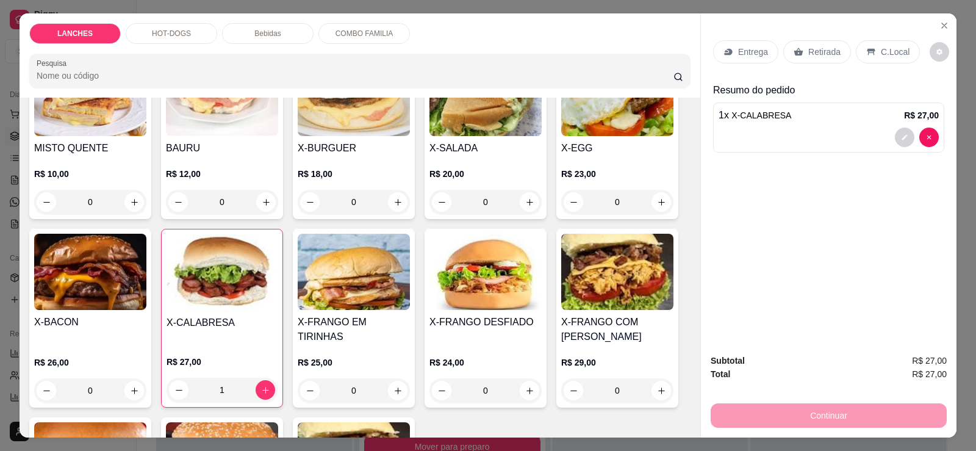
click at [475, 144] on h4 "X-SALADA" at bounding box center [485, 148] width 112 height 15
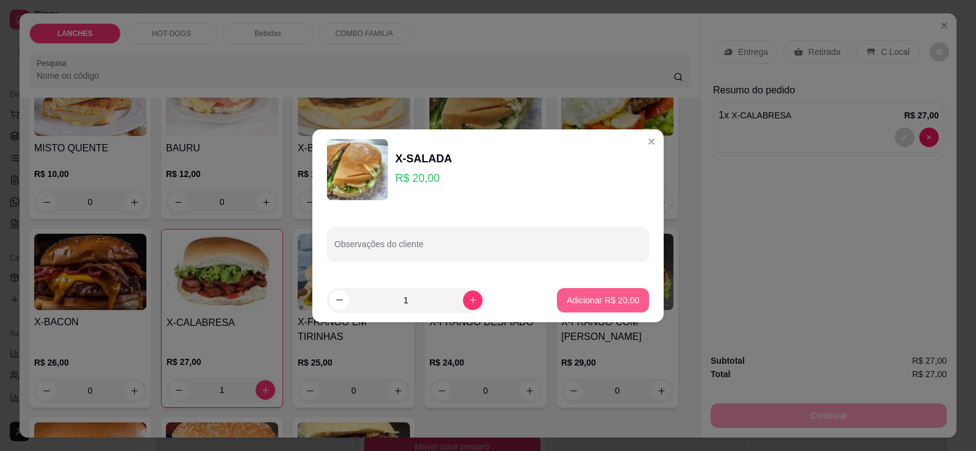
click at [575, 300] on p "Adicionar R$ 20,00" at bounding box center [602, 300] width 73 height 12
type input "1"
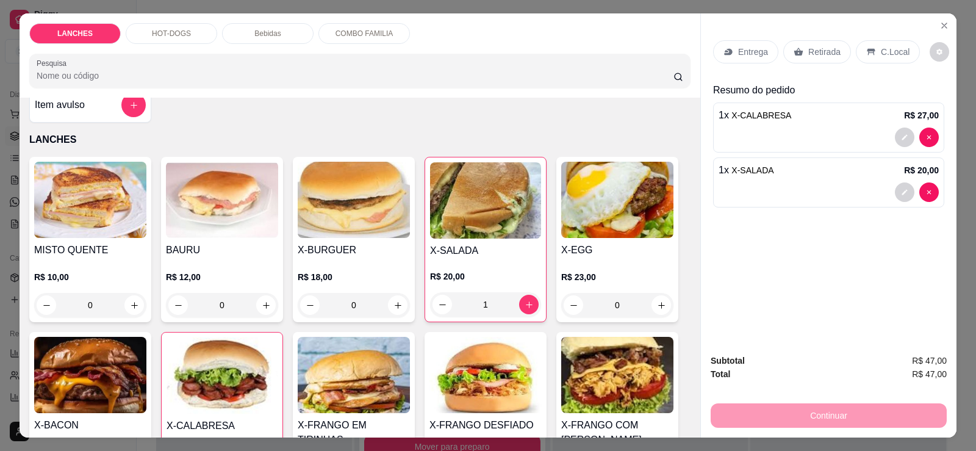
scroll to position [0, 0]
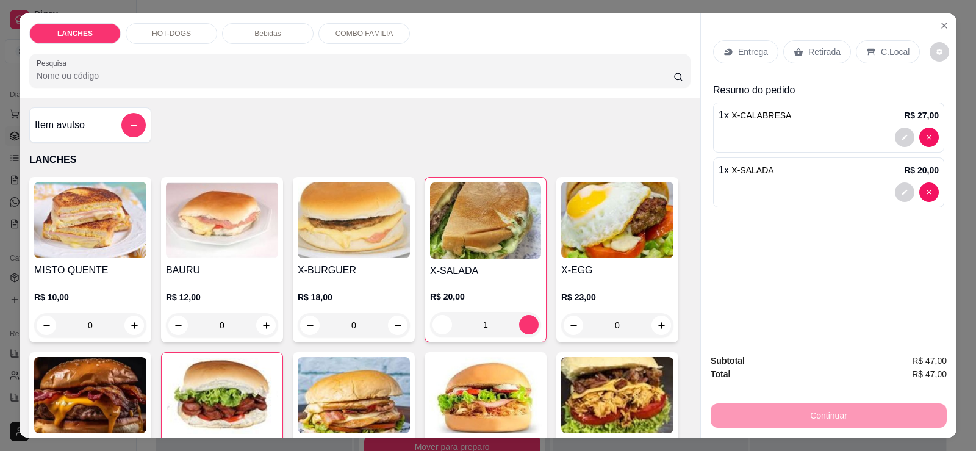
click at [161, 40] on div "HOT-DOGS" at bounding box center [171, 33] width 91 height 21
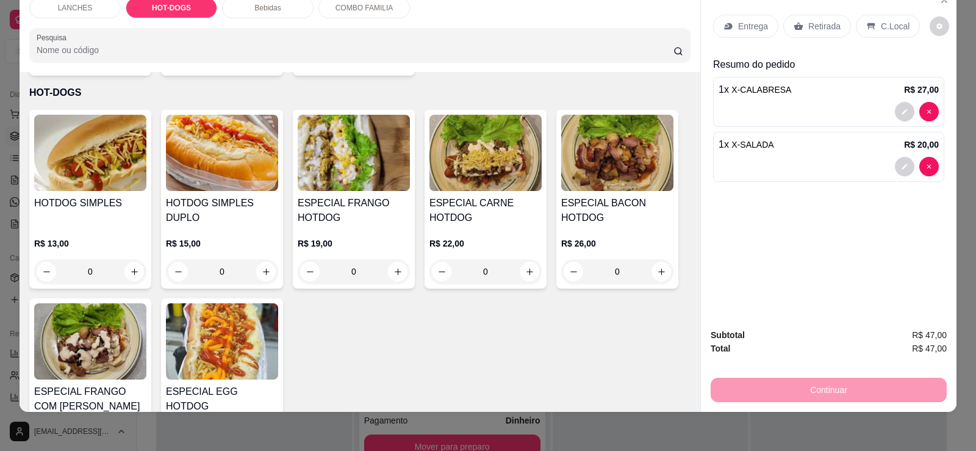
click at [201, 129] on img at bounding box center [222, 153] width 112 height 76
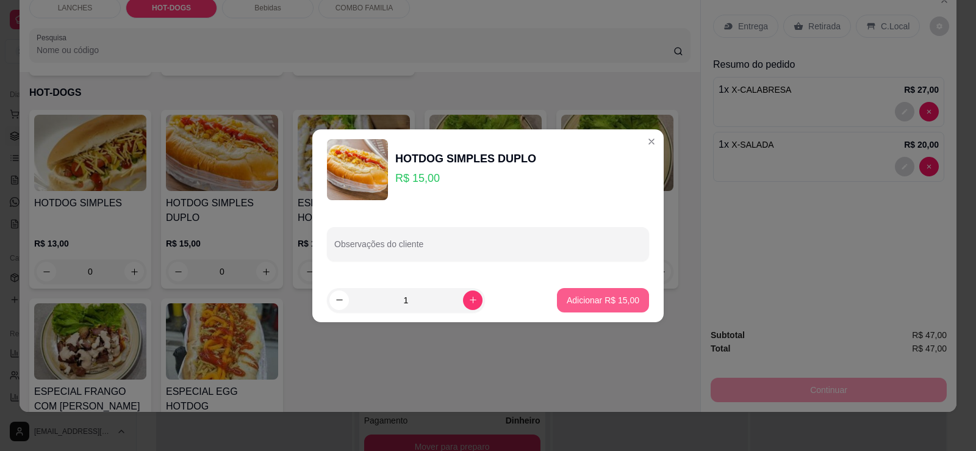
click at [602, 299] on p "Adicionar R$ 15,00" at bounding box center [602, 300] width 73 height 12
type input "1"
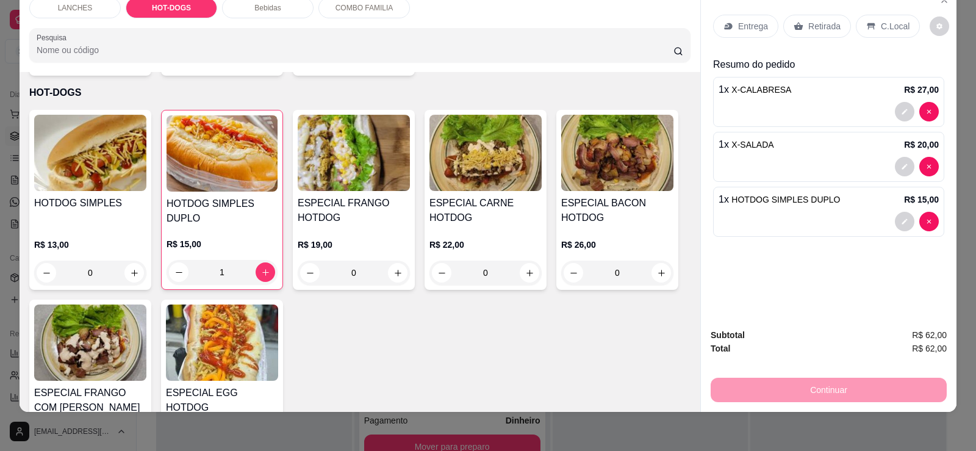
click at [824, 23] on p "Retirada" at bounding box center [824, 26] width 32 height 12
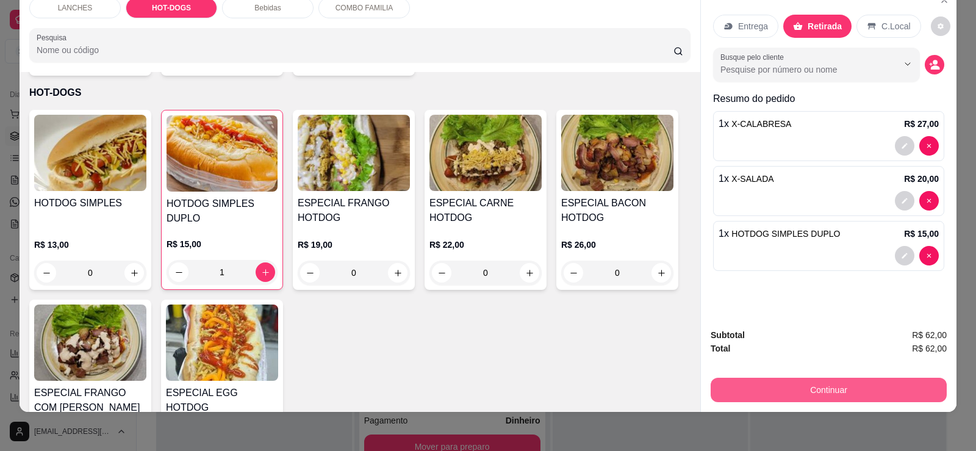
click at [808, 385] on button "Continuar" at bounding box center [828, 389] width 236 height 24
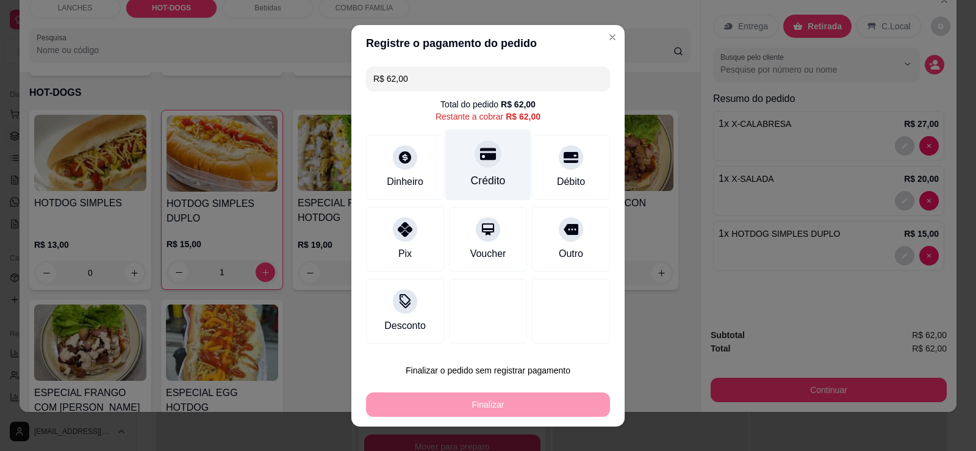
click at [472, 174] on div "Crédito" at bounding box center [488, 181] width 35 height 16
type input "R$ 0,00"
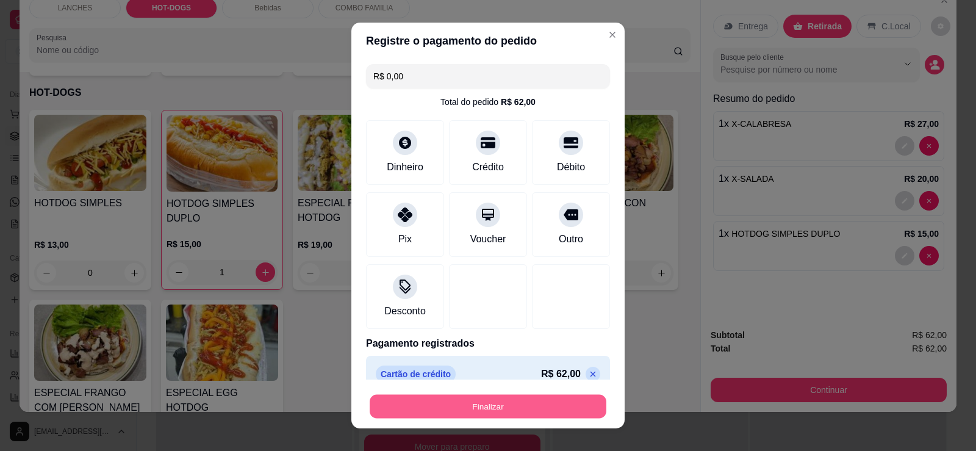
click at [515, 407] on button "Finalizar" at bounding box center [487, 406] width 237 height 24
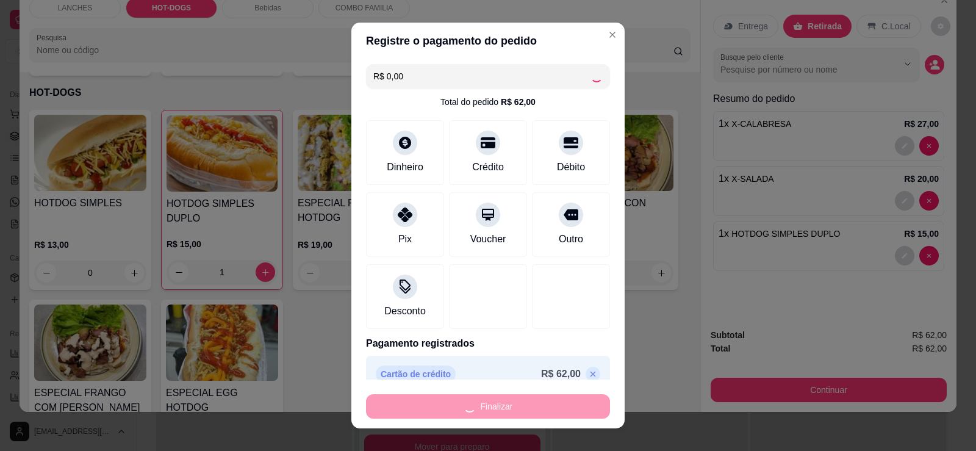
type input "0"
type input "-R$ 62,00"
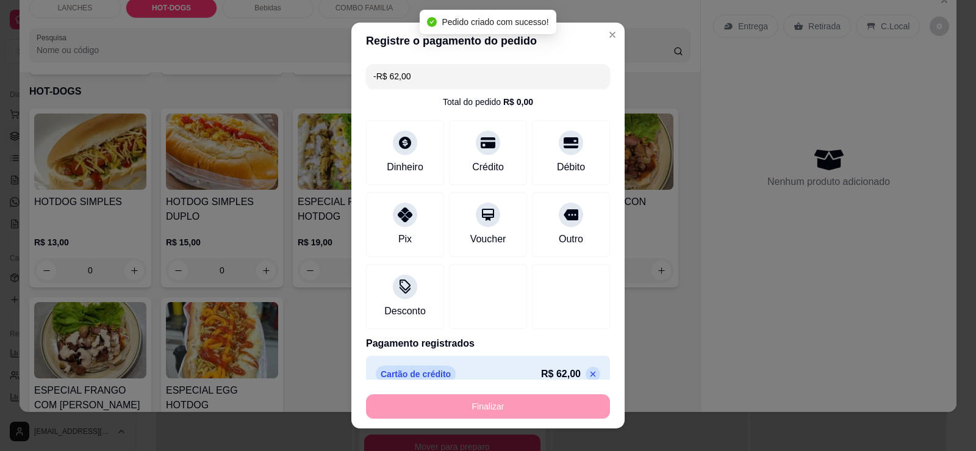
scroll to position [601, 0]
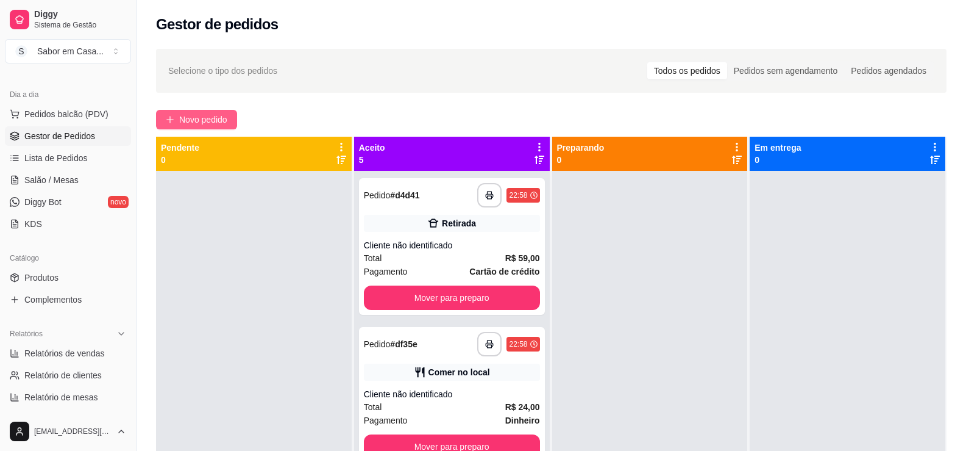
click at [192, 127] on button "Novo pedido" at bounding box center [196, 120] width 81 height 20
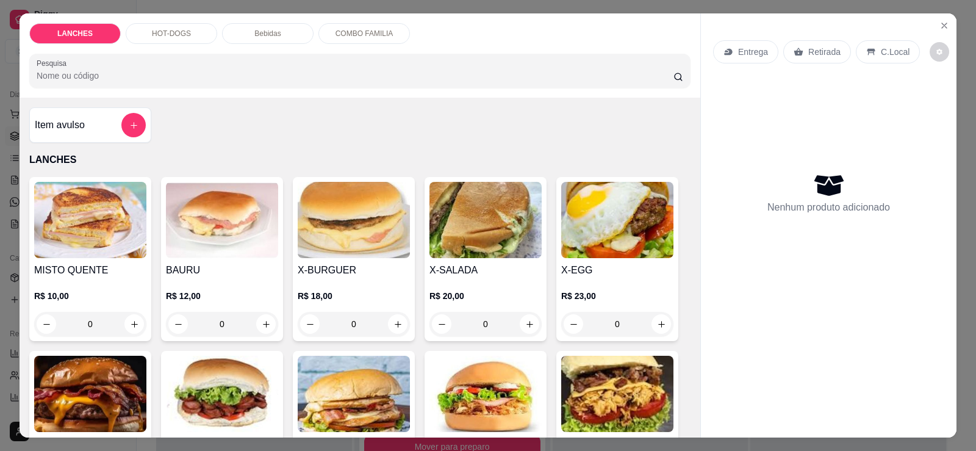
click at [169, 27] on div "HOT-DOGS" at bounding box center [171, 33] width 91 height 21
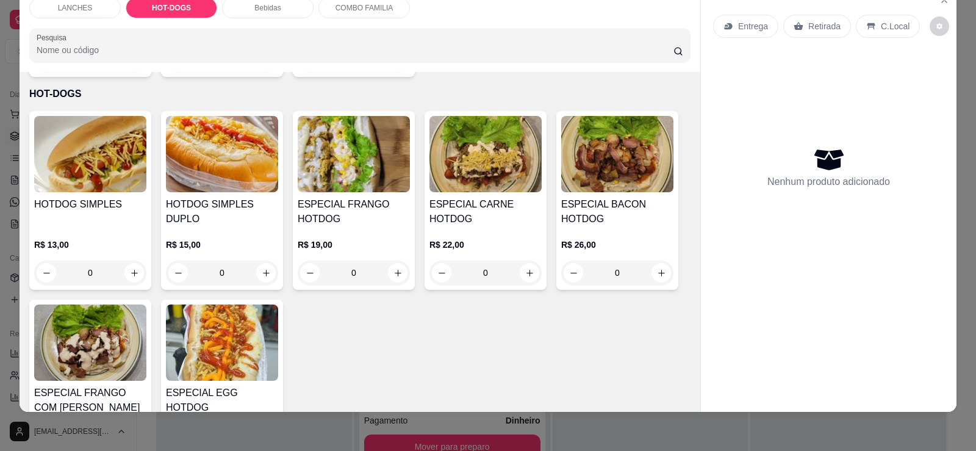
click at [313, 172] on img at bounding box center [354, 154] width 112 height 76
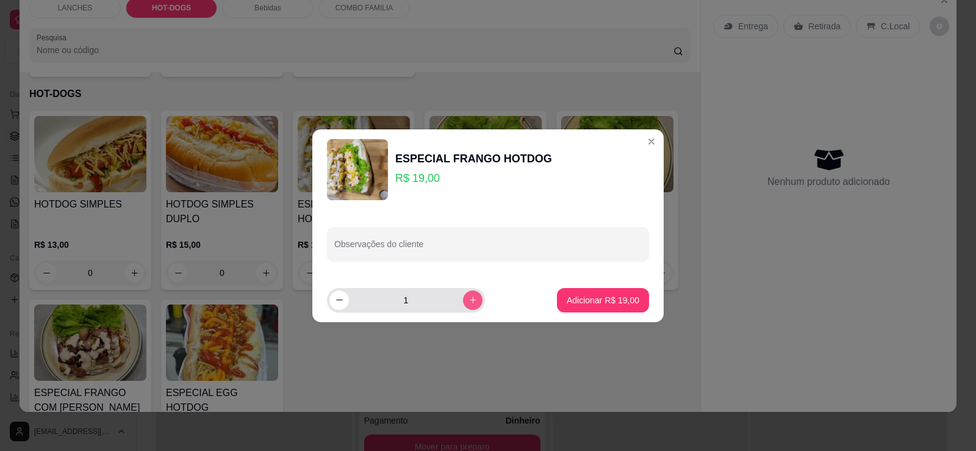
click at [468, 301] on icon "increase-product-quantity" at bounding box center [472, 299] width 9 height 9
type input "2"
click at [603, 301] on p "Adicionar R$ 38,00" at bounding box center [603, 300] width 71 height 12
type input "2"
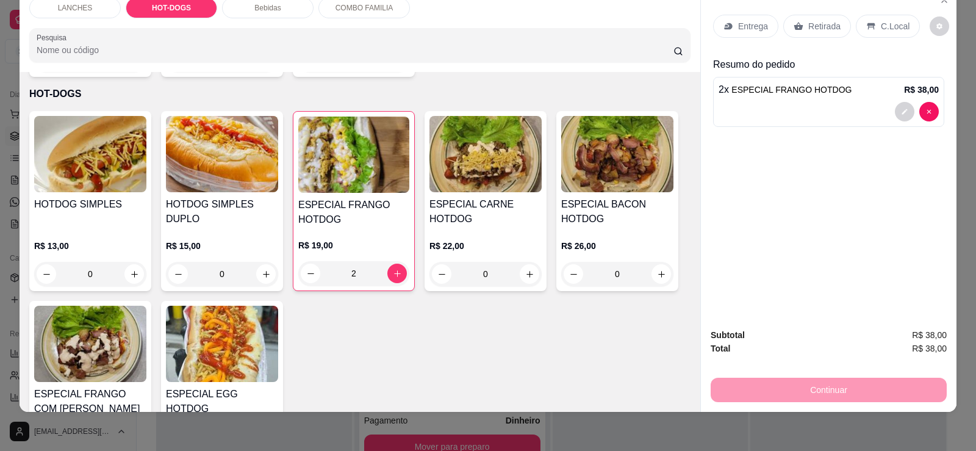
click at [215, 160] on img at bounding box center [222, 154] width 112 height 76
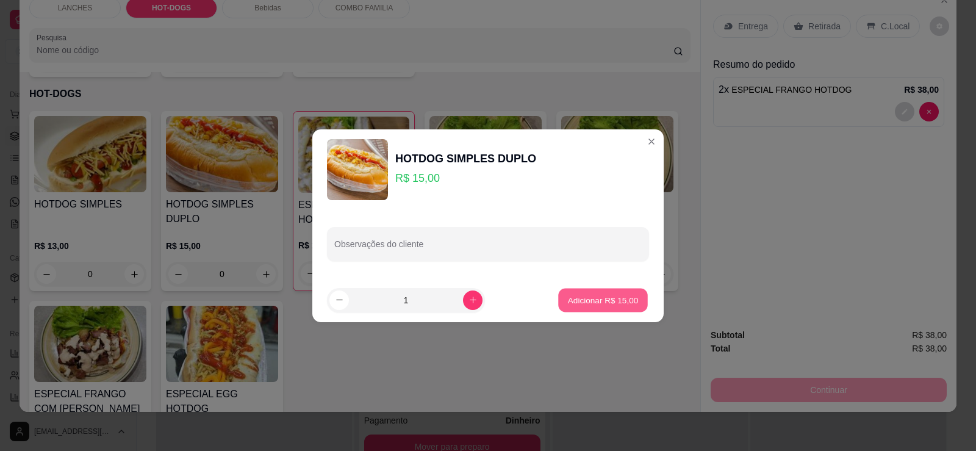
click at [597, 301] on p "Adicionar R$ 15,00" at bounding box center [603, 300] width 71 height 12
type input "1"
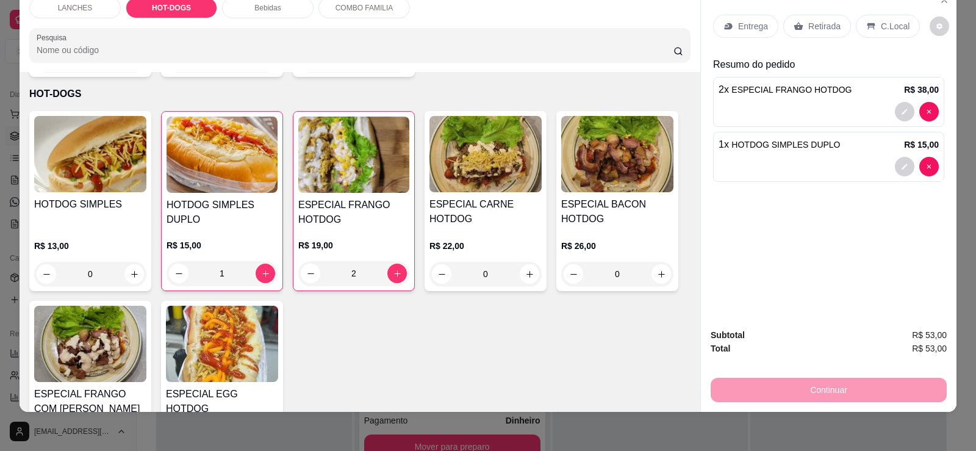
click at [263, 8] on p "Bebidas" at bounding box center [267, 8] width 26 height 10
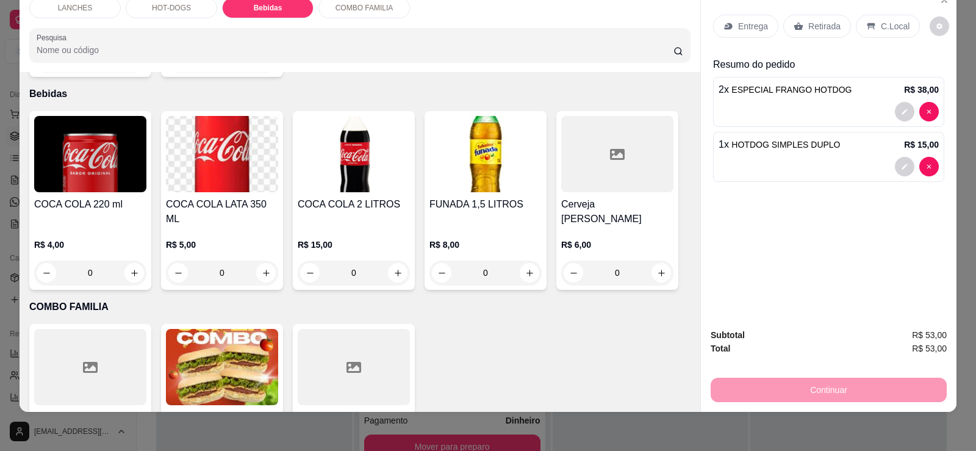
click at [473, 151] on img at bounding box center [485, 154] width 112 height 76
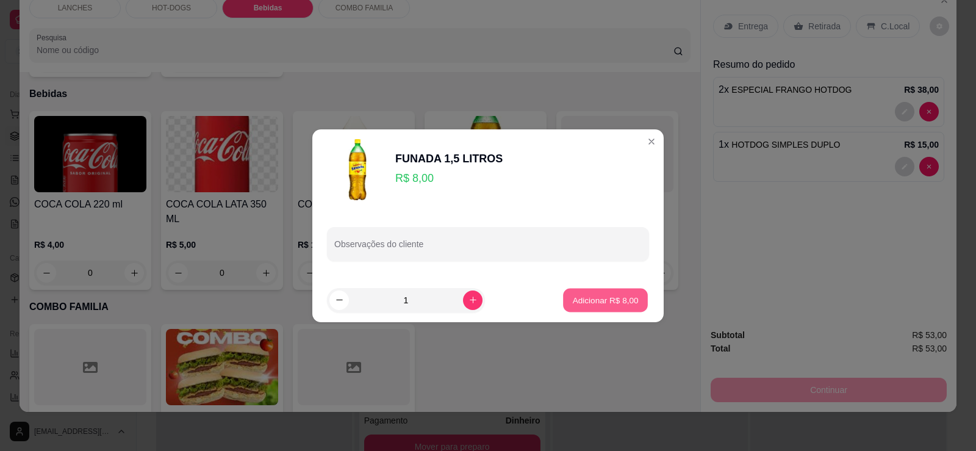
click at [582, 303] on p "Adicionar R$ 8,00" at bounding box center [605, 300] width 66 height 12
type input "1"
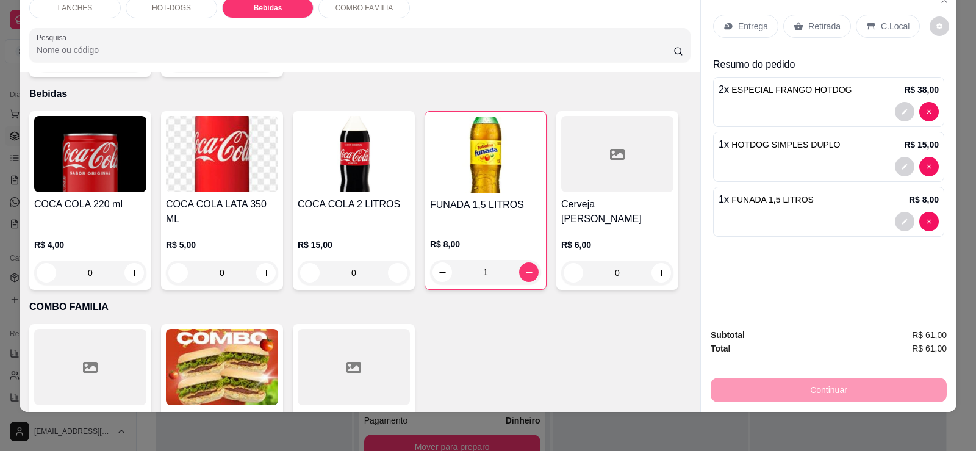
click at [820, 26] on p "Retirada" at bounding box center [824, 26] width 32 height 12
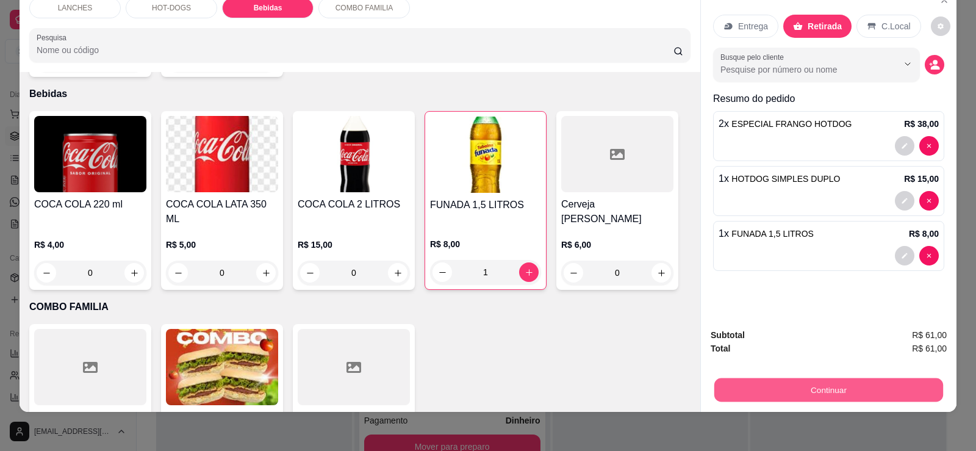
click at [842, 397] on button "Continuar" at bounding box center [828, 389] width 229 height 24
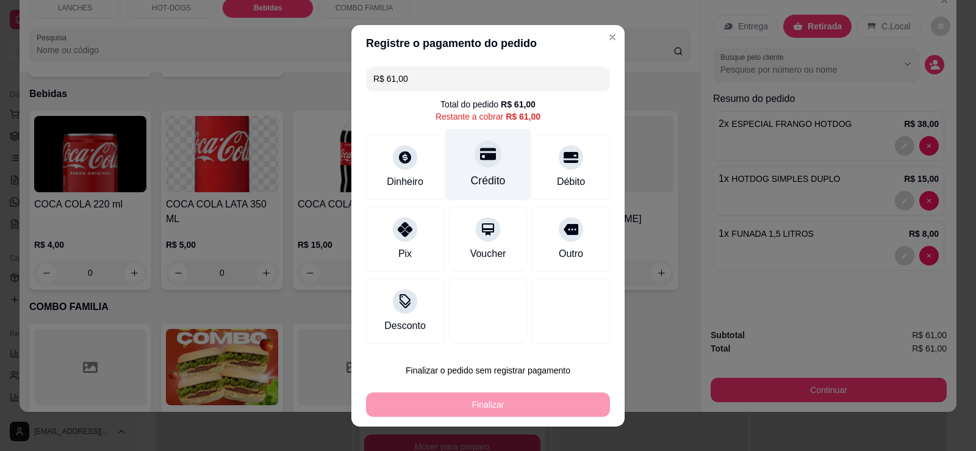
click at [480, 156] on icon at bounding box center [488, 154] width 16 height 12
type input "R$ 0,00"
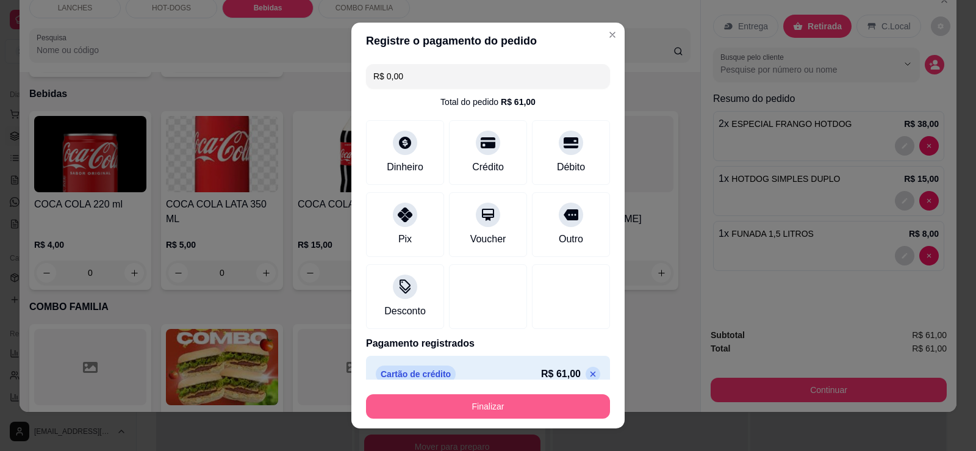
click at [529, 411] on button "Finalizar" at bounding box center [488, 406] width 244 height 24
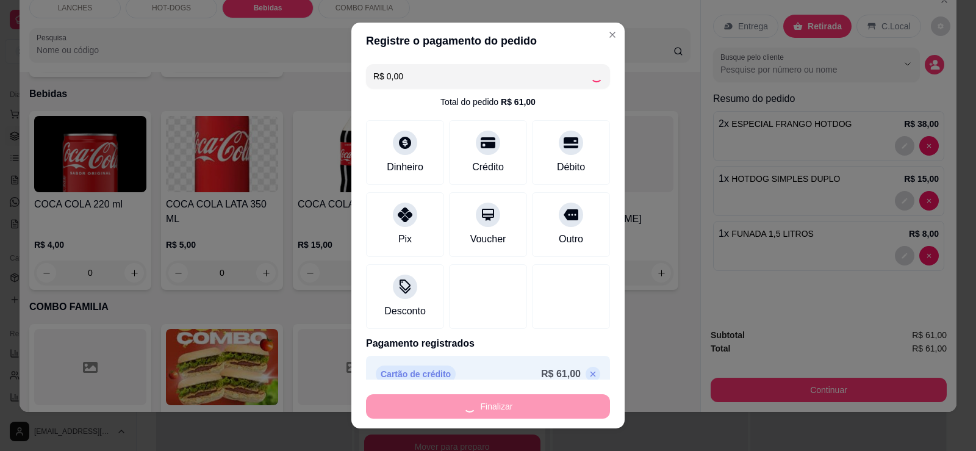
type input "0"
type input "-R$ 61,00"
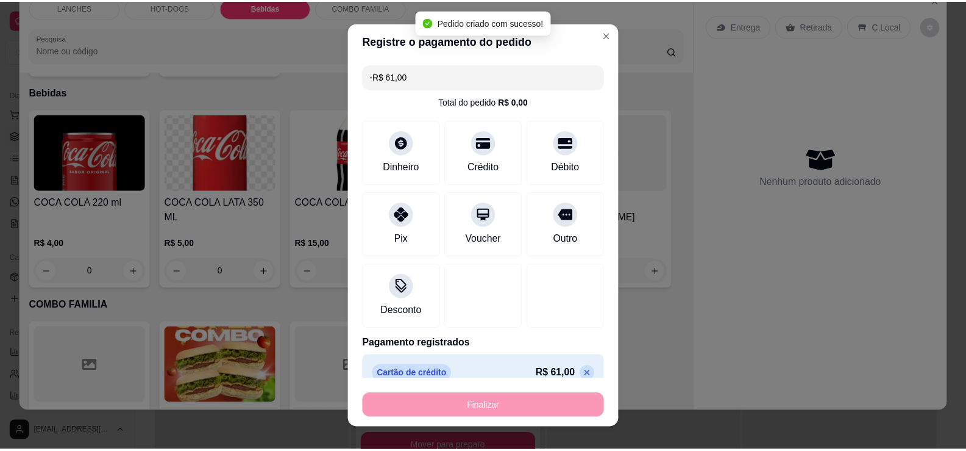
scroll to position [1002, 0]
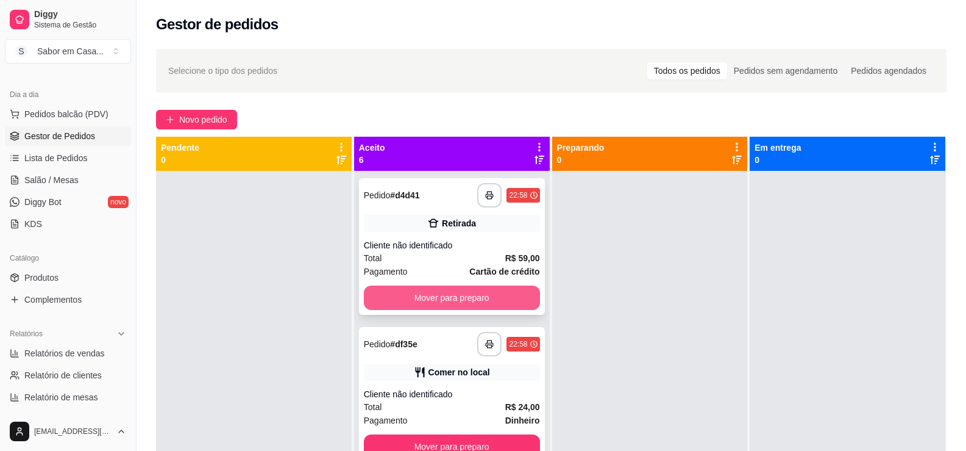
click at [447, 299] on button "Mover para preparo" at bounding box center [452, 297] width 176 height 24
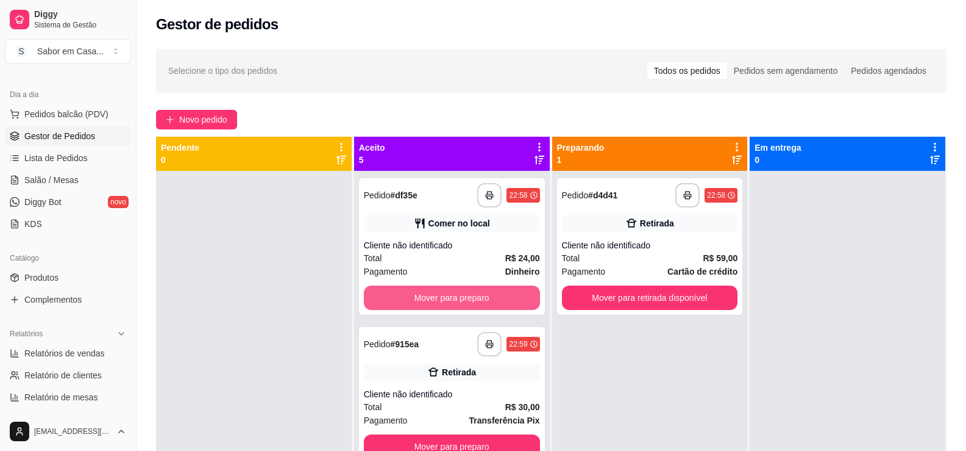
click at [447, 299] on button "Mover para preparo" at bounding box center [452, 297] width 176 height 24
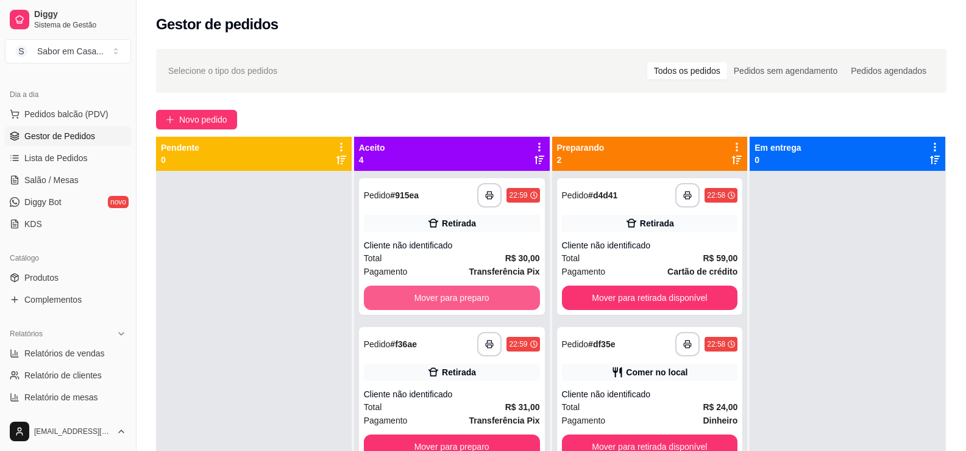
click at [447, 299] on button "Mover para preparo" at bounding box center [452, 297] width 176 height 24
click at [447, 299] on button "Mover para preparo" at bounding box center [451, 298] width 171 height 24
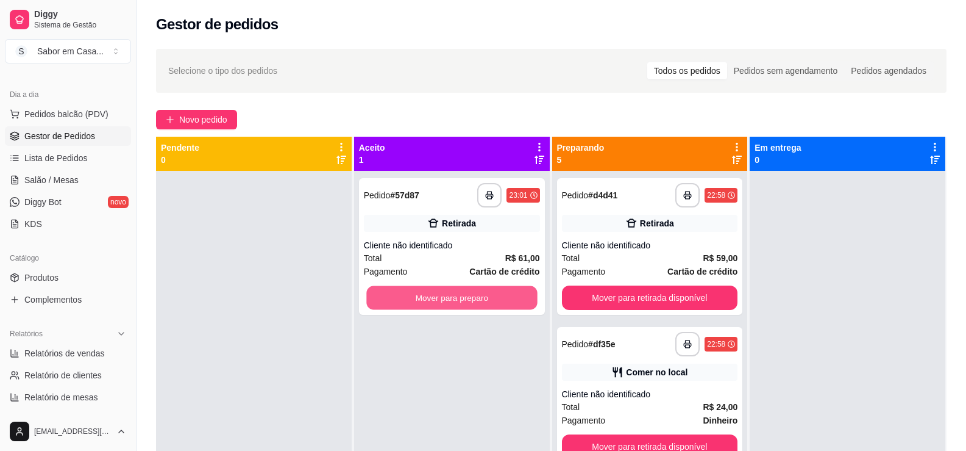
click at [447, 299] on button "Mover para preparo" at bounding box center [451, 298] width 171 height 24
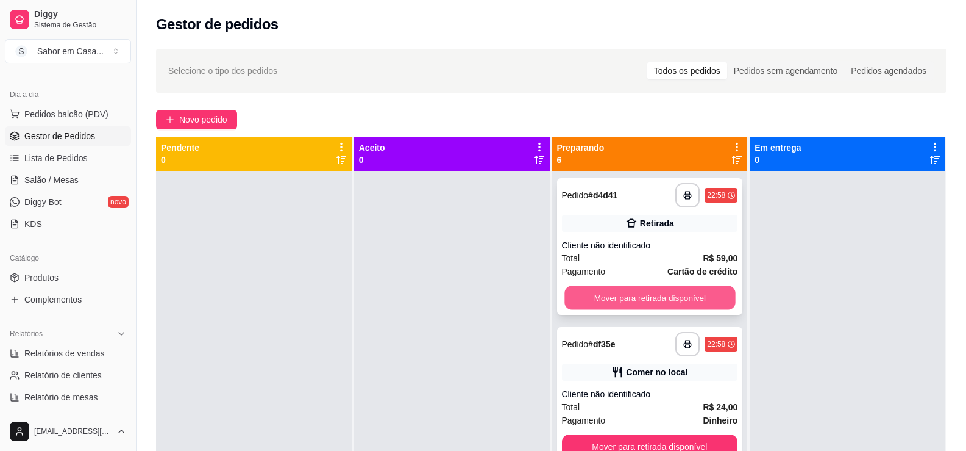
click at [622, 299] on button "Mover para retirada disponível" at bounding box center [650, 298] width 171 height 24
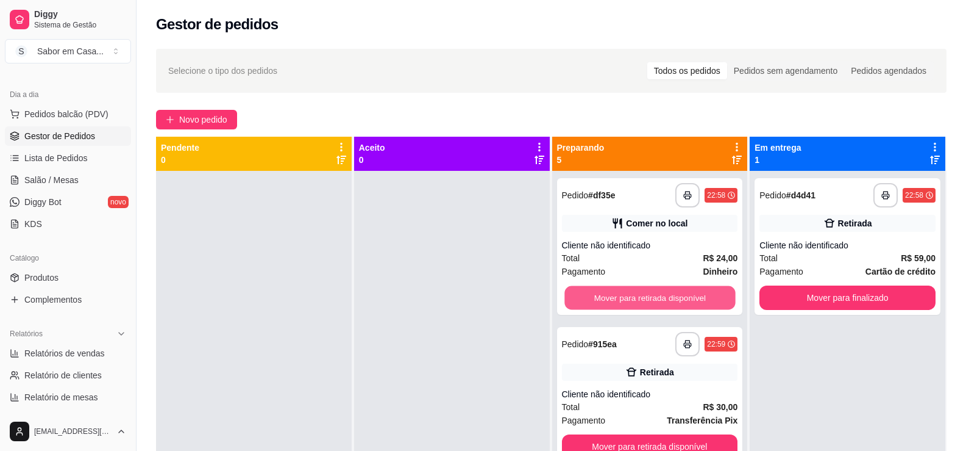
click at [622, 299] on button "Mover para retirada disponível" at bounding box center [650, 298] width 171 height 24
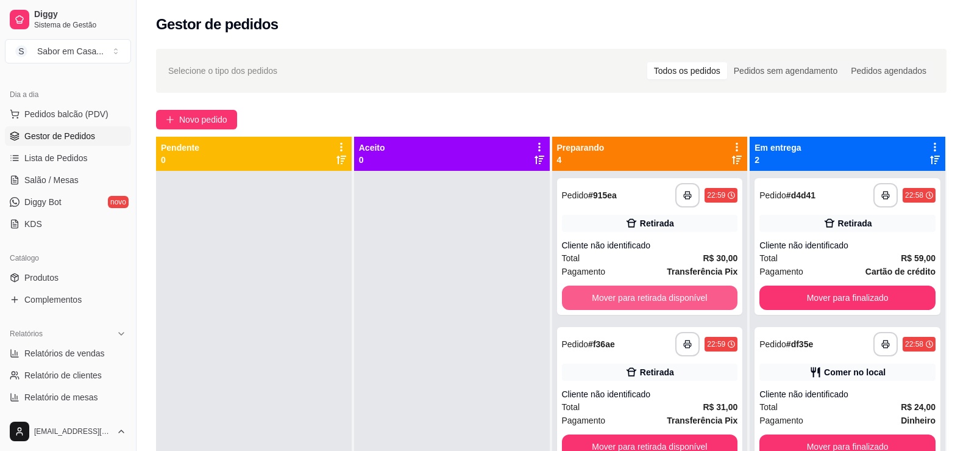
click at [622, 299] on button "Mover para retirada disponível" at bounding box center [650, 297] width 176 height 24
click at [622, 299] on button "Mover para retirada disponível" at bounding box center [650, 298] width 171 height 24
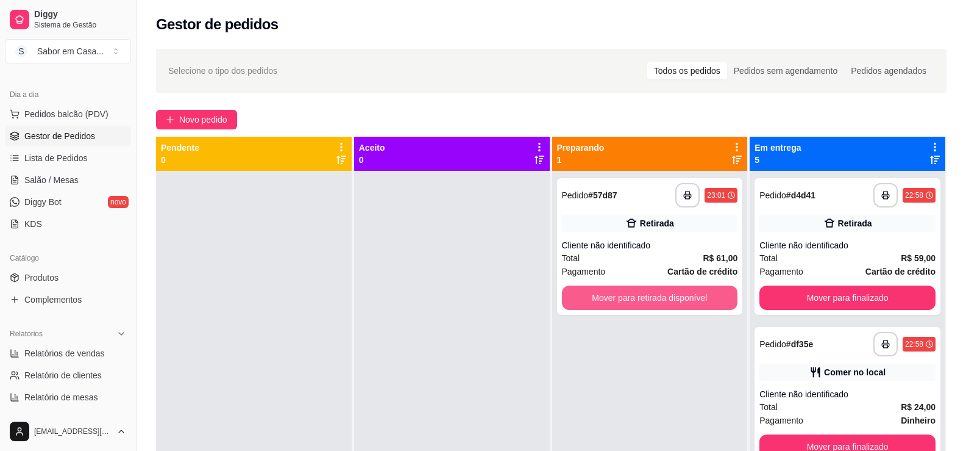
click at [622, 299] on button "Mover para retirada disponível" at bounding box center [650, 297] width 176 height 24
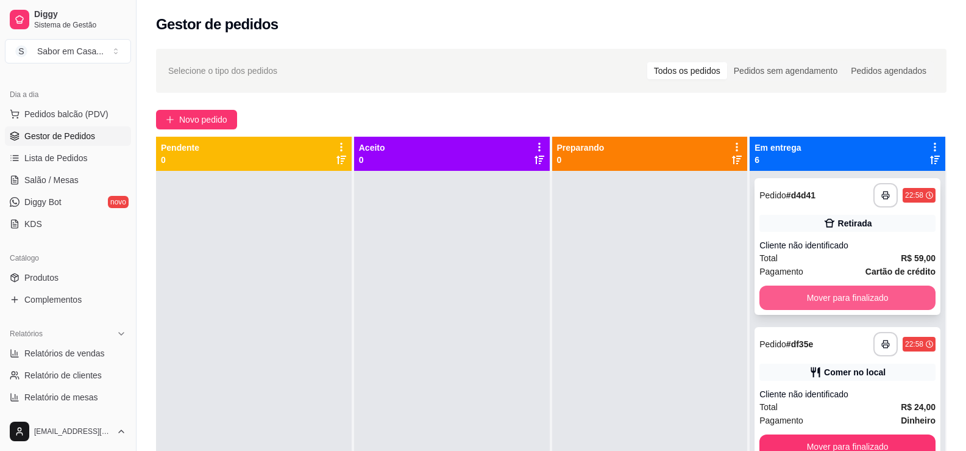
click at [825, 297] on button "Mover para finalizado" at bounding box center [848, 297] width 176 height 24
click at [825, 297] on button "Mover para finalizado" at bounding box center [848, 298] width 171 height 24
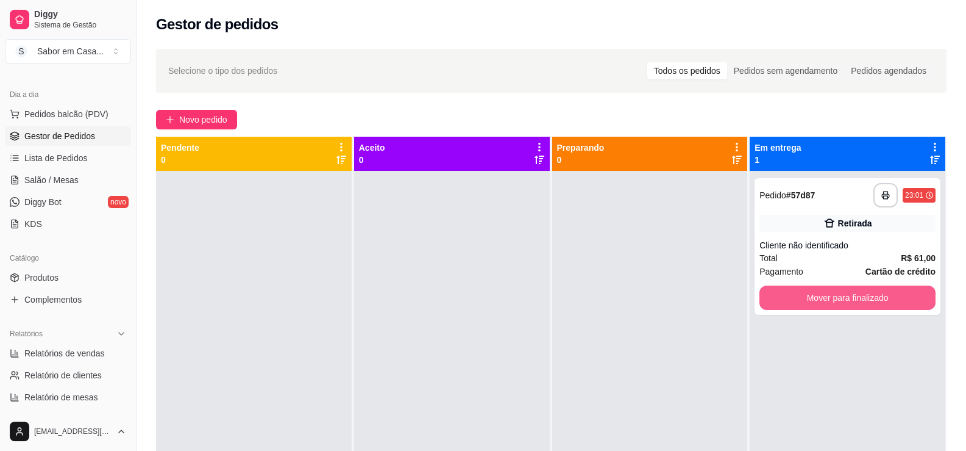
click at [825, 297] on button "Mover para finalizado" at bounding box center [848, 297] width 176 height 24
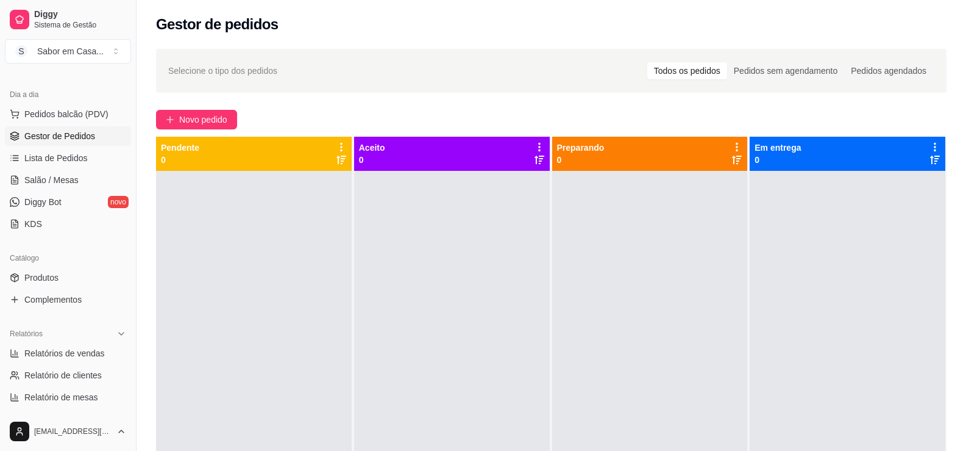
scroll to position [183, 0]
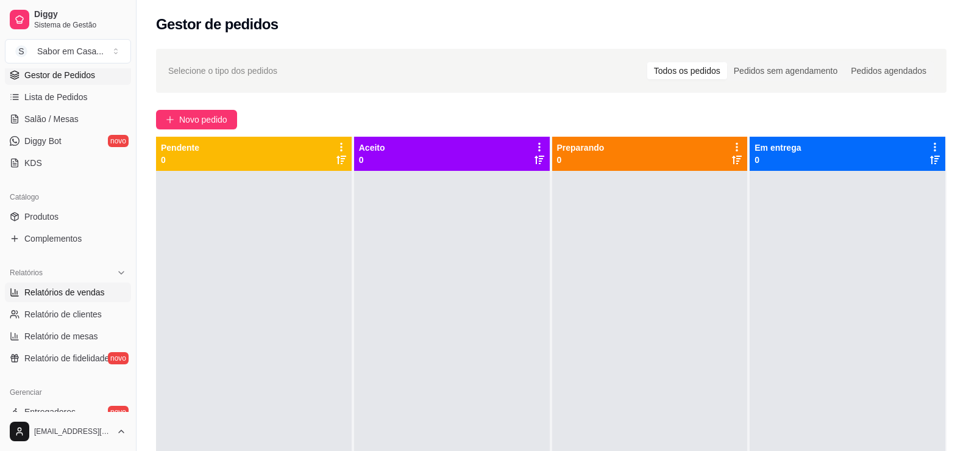
click at [86, 284] on link "Relatórios de vendas" at bounding box center [68, 292] width 126 height 20
select select "ALL"
select select "0"
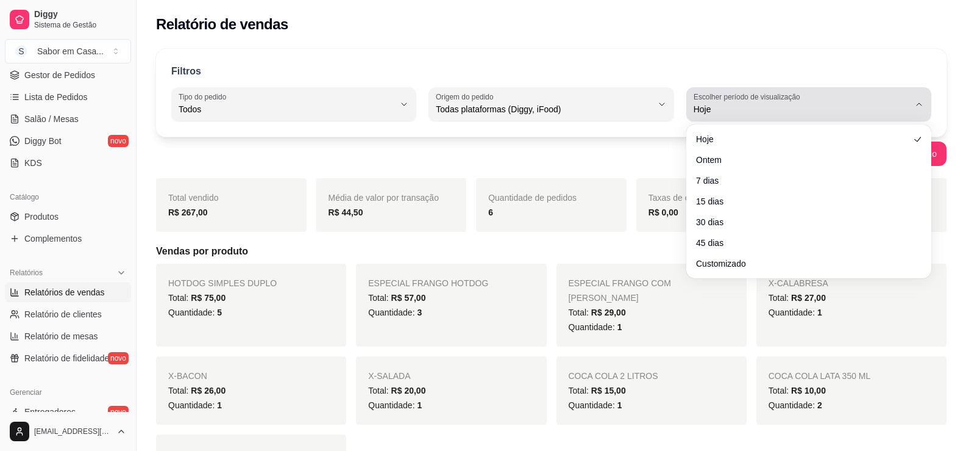
click at [698, 98] on label "Escolher período de visualização" at bounding box center [749, 96] width 110 height 10
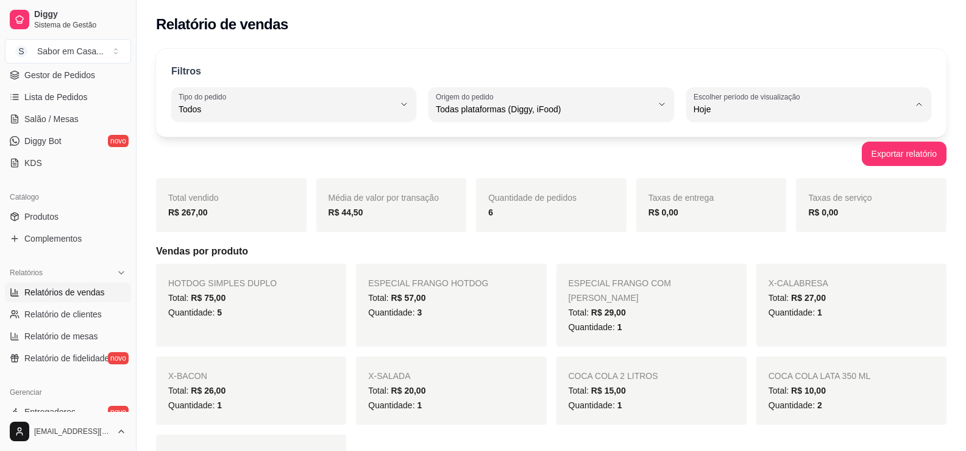
click at [715, 204] on span "15 dias" at bounding box center [803, 198] width 205 height 12
type input "15"
select select "15"
